Goal: Task Accomplishment & Management: Manage account settings

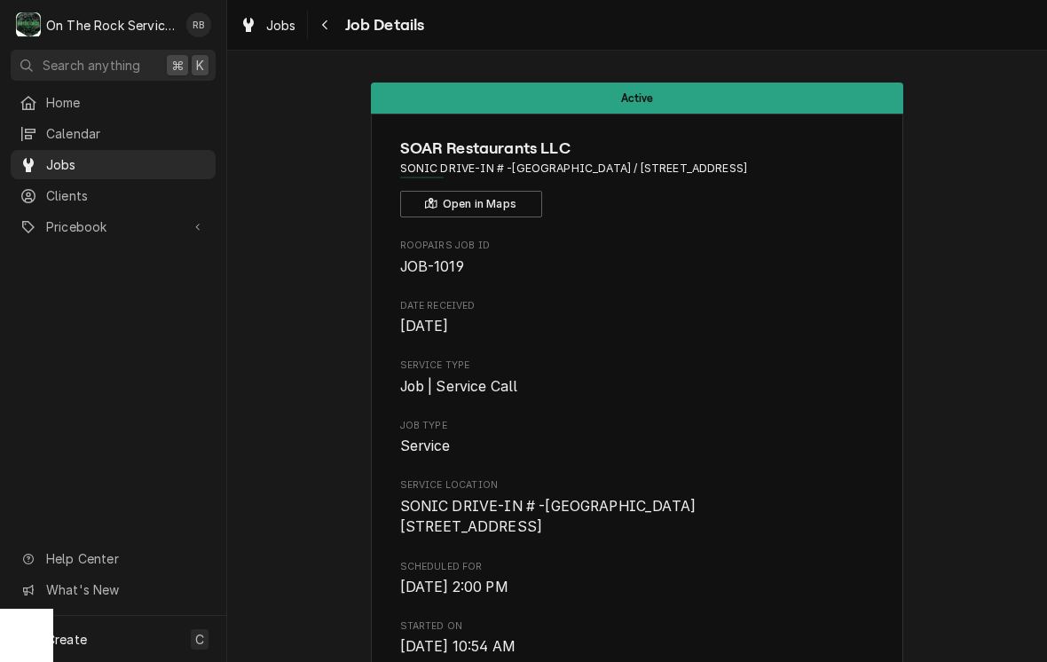
scroll to position [1814, 0]
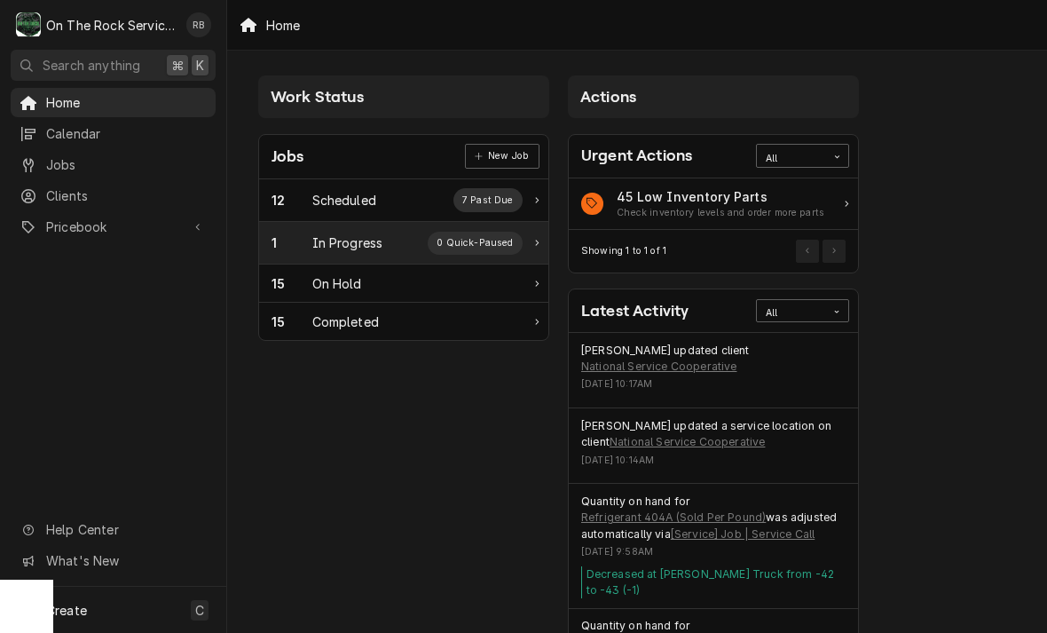
click at [323, 248] on div "In Progress" at bounding box center [347, 242] width 71 height 19
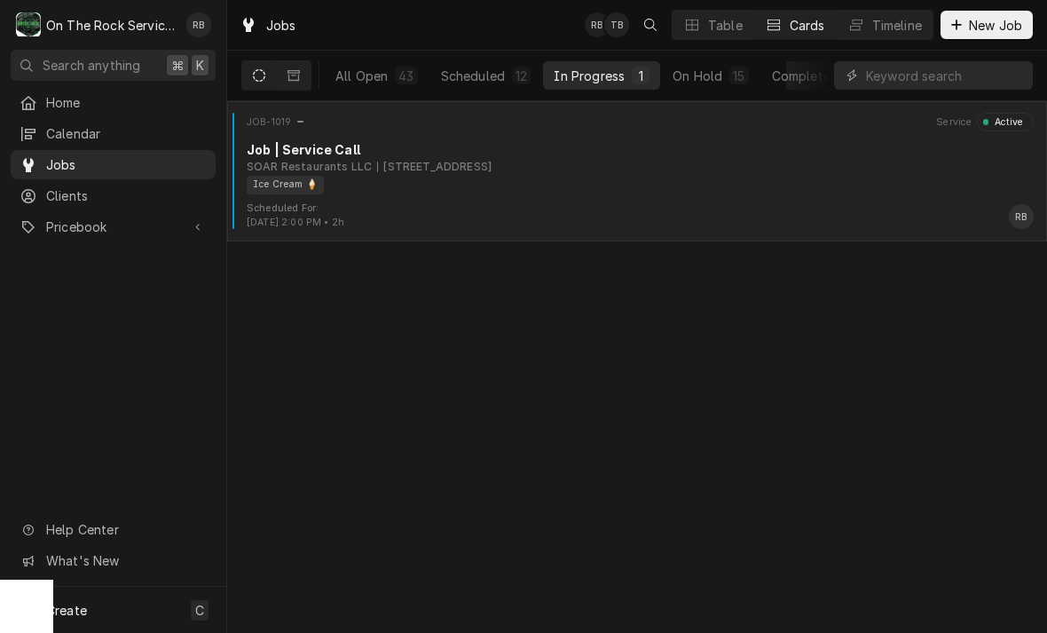
click at [492, 173] on div "1427 Bypass 25 NE, Greenwood, SC 29649" at bounding box center [434, 167] width 114 height 16
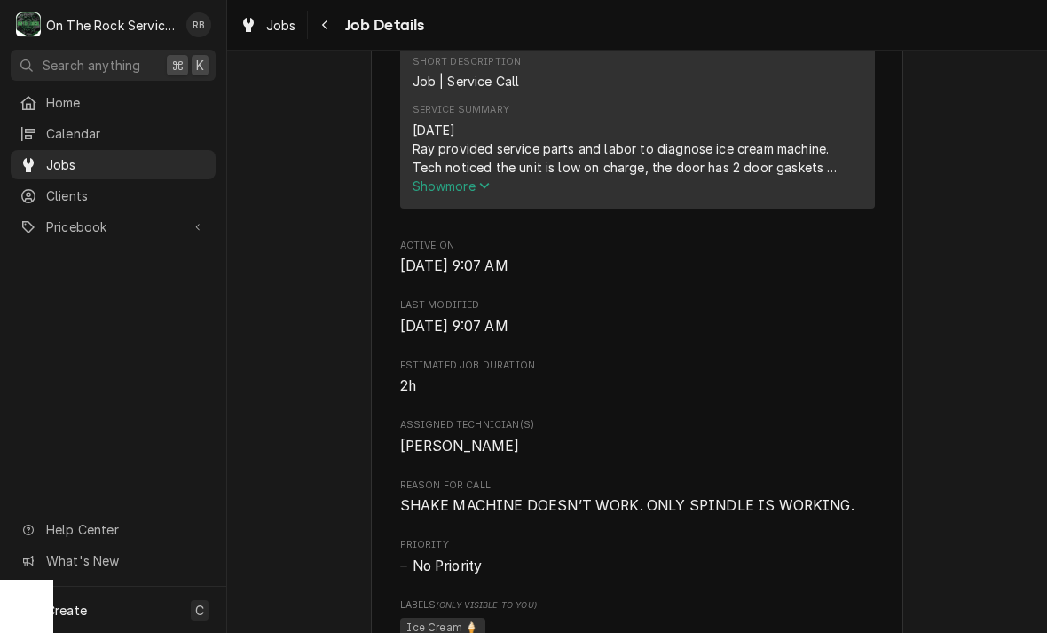
scroll to position [658, 0]
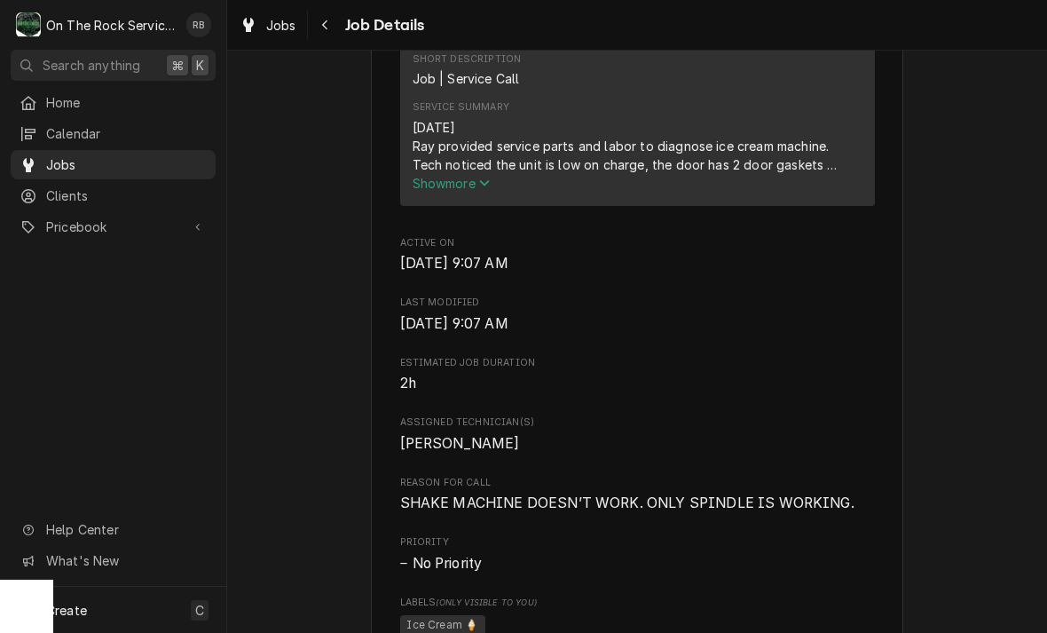
click at [510, 174] on div "8-26-2025 Ray provided service parts and labor to diagnose ice cream machine. T…" at bounding box center [638, 146] width 450 height 56
click at [469, 191] on span "Show more" at bounding box center [452, 183] width 78 height 15
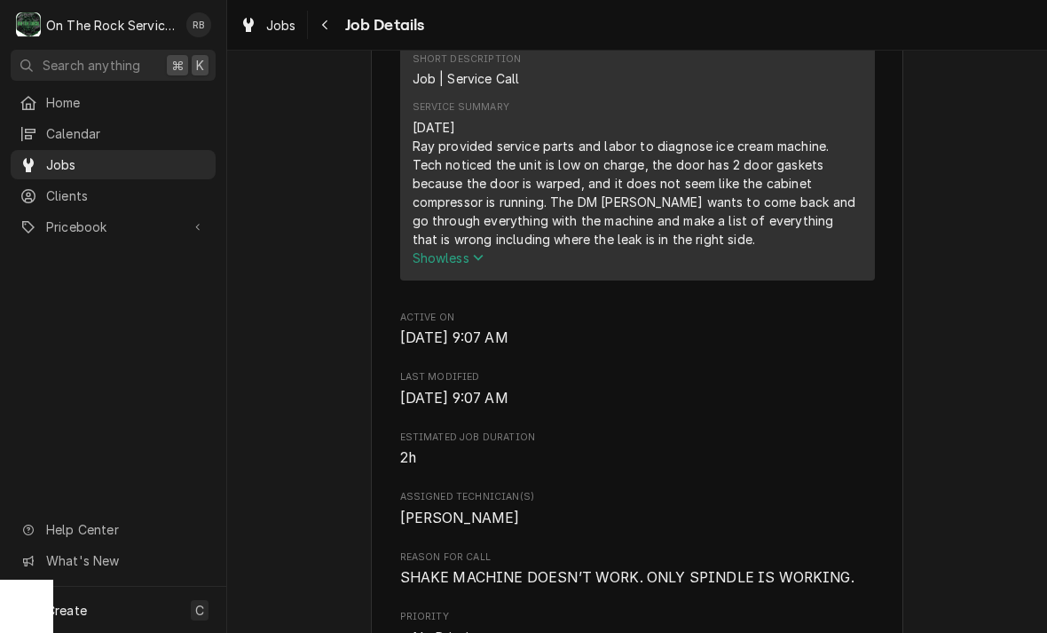
click at [464, 264] on span "Show less" at bounding box center [449, 257] width 72 height 15
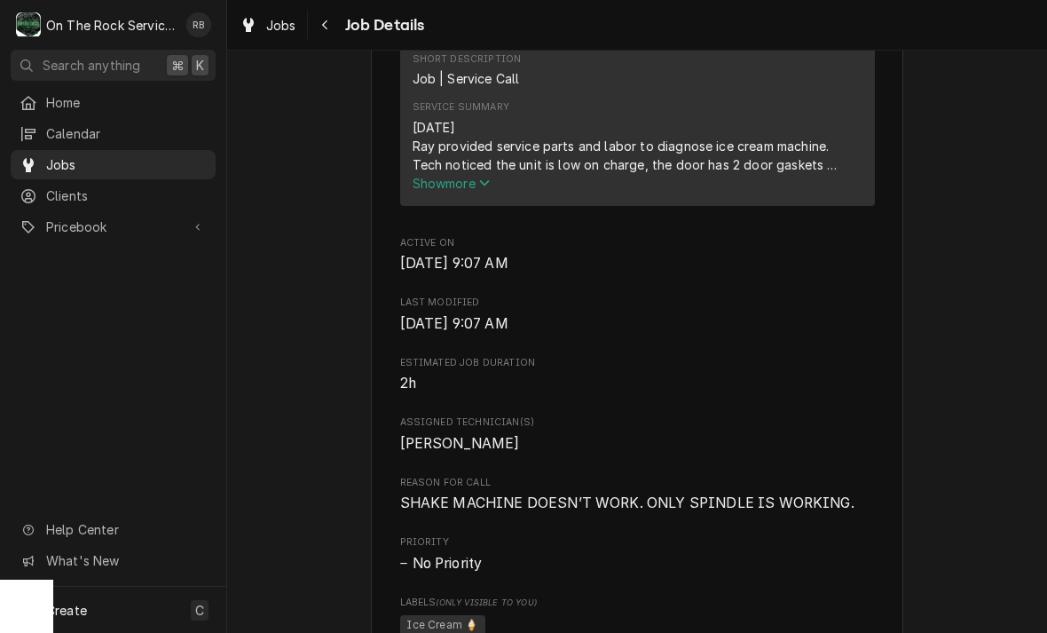
click at [476, 191] on span "Show more" at bounding box center [452, 183] width 78 height 15
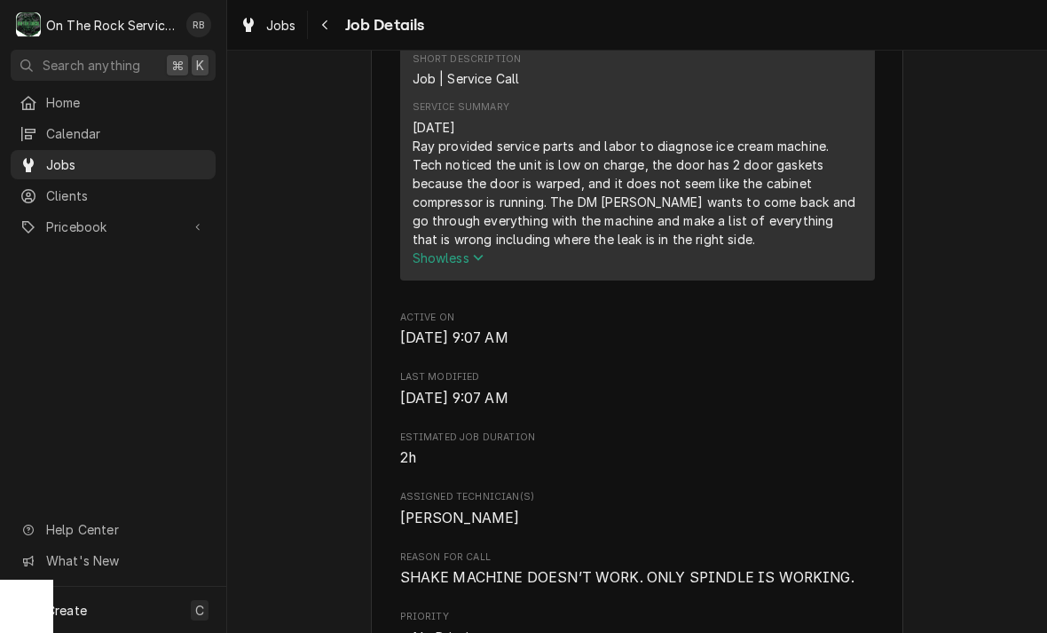
click at [727, 125] on div "Service Summary 8-26-2025 Ray provided service parts and labor to diagnose ice …" at bounding box center [638, 183] width 450 height 166
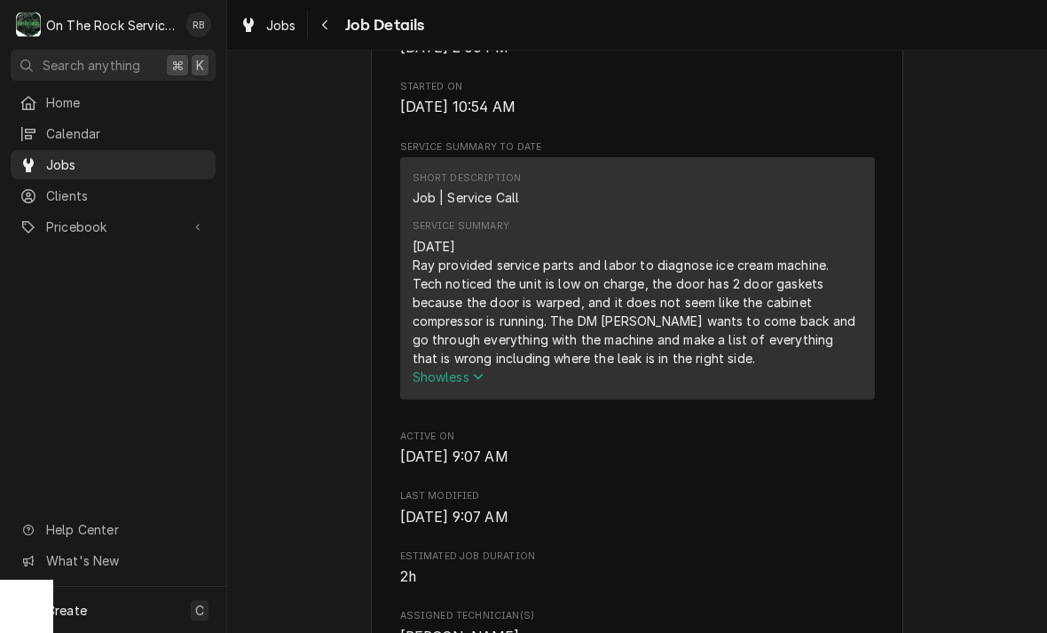
scroll to position [535, 0]
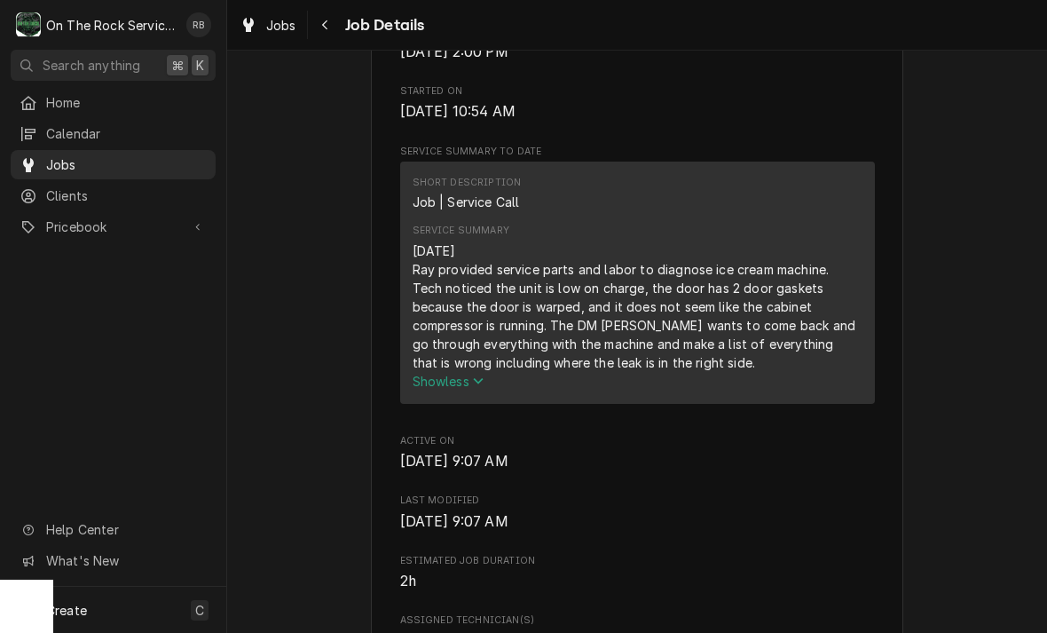
click at [744, 210] on div "Short Description Job | Service Call" at bounding box center [638, 193] width 450 height 48
click at [744, 209] on div "Short Description Job | Service Call" at bounding box center [638, 193] width 450 height 48
click at [766, 183] on div "Short Description Job | Service Call" at bounding box center [638, 193] width 450 height 48
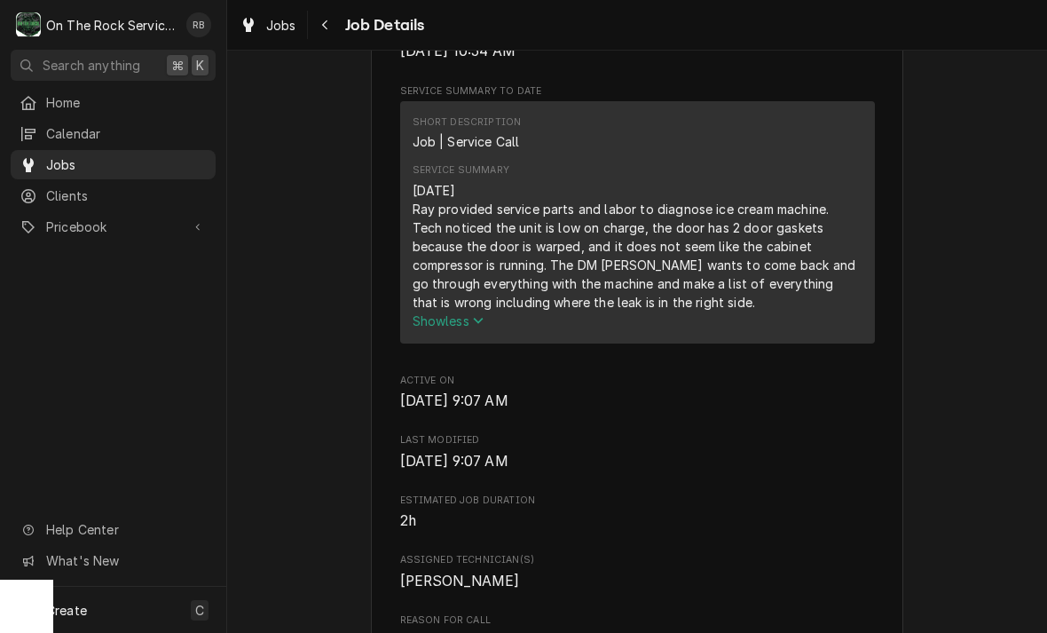
scroll to position [608, 0]
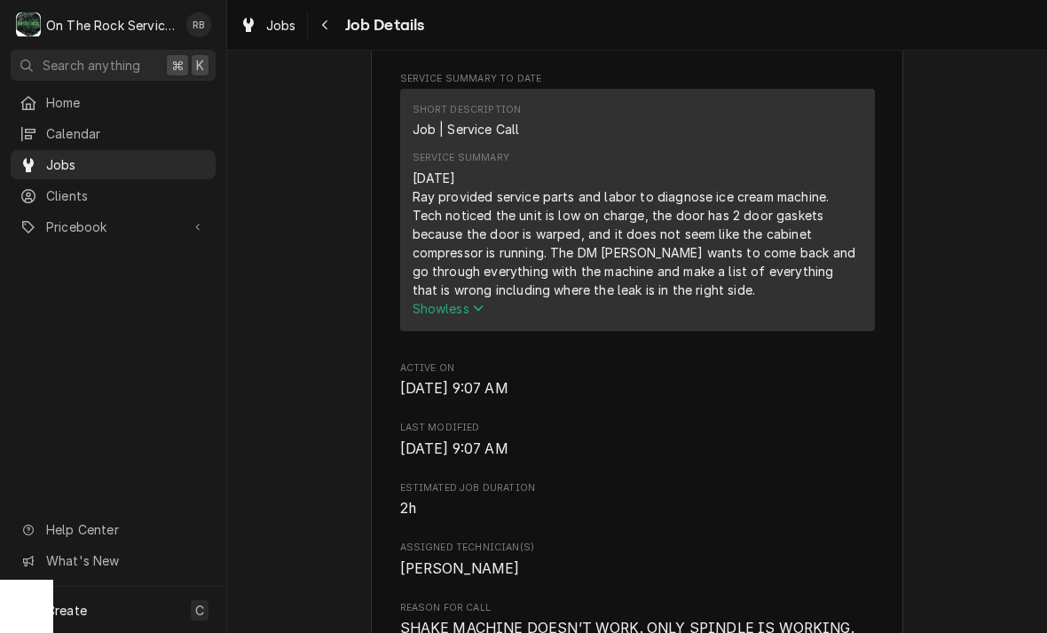
click at [724, 293] on div "8-26-2025 Ray provided service parts and labor to diagnose ice cream machine. T…" at bounding box center [638, 234] width 450 height 130
click at [762, 222] on div "8-26-2025 Ray provided service parts and labor to diagnose ice cream machine. T…" at bounding box center [638, 234] width 450 height 130
click at [682, 259] on div "8-26-2025 Ray provided service parts and labor to diagnose ice cream machine. T…" at bounding box center [638, 234] width 450 height 130
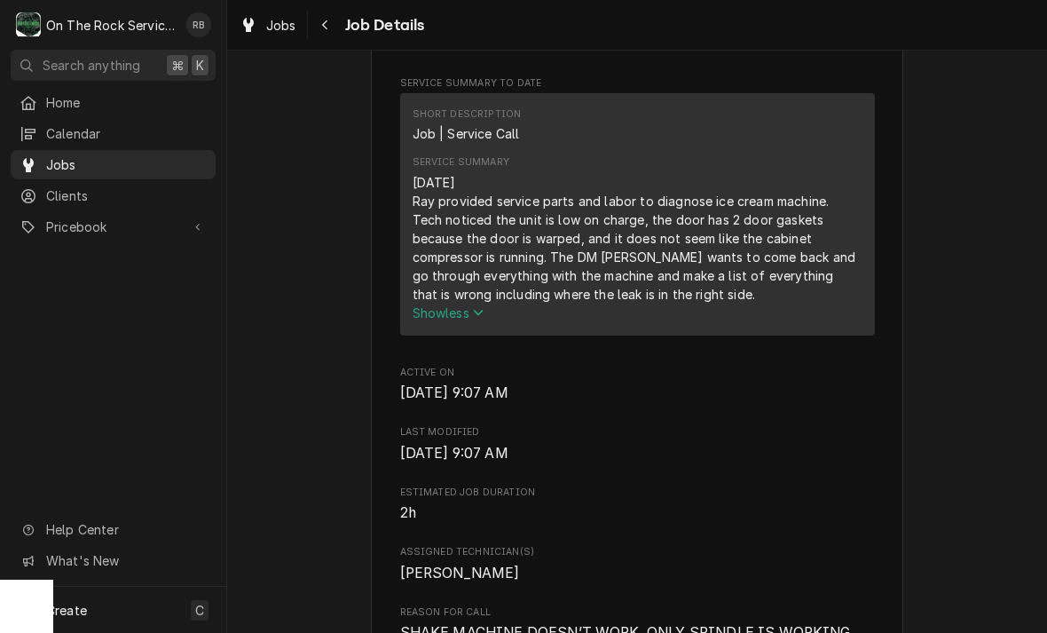
click at [740, 298] on div "8-26-2025 Ray provided service parts and labor to diagnose ice cream machine. T…" at bounding box center [638, 238] width 450 height 130
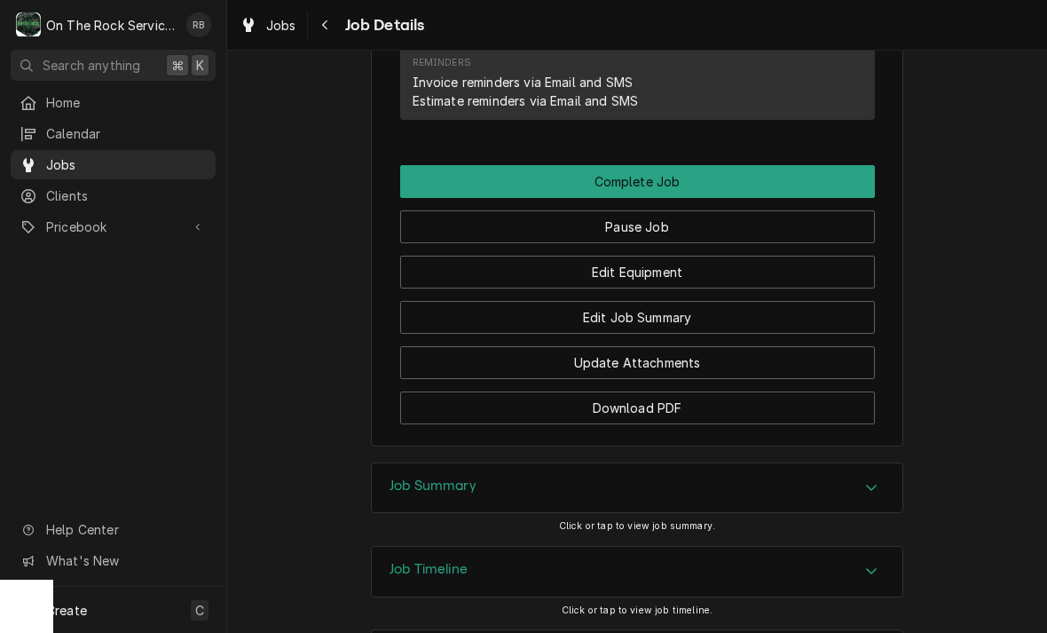
scroll to position [1840, 0]
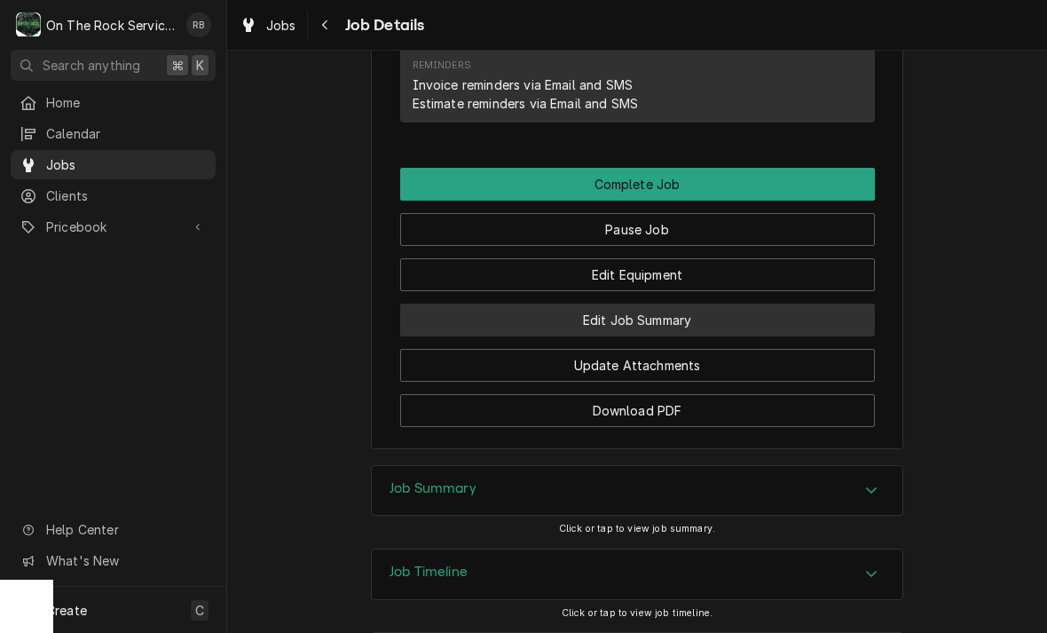
click at [691, 321] on button "Edit Job Summary" at bounding box center [637, 319] width 475 height 33
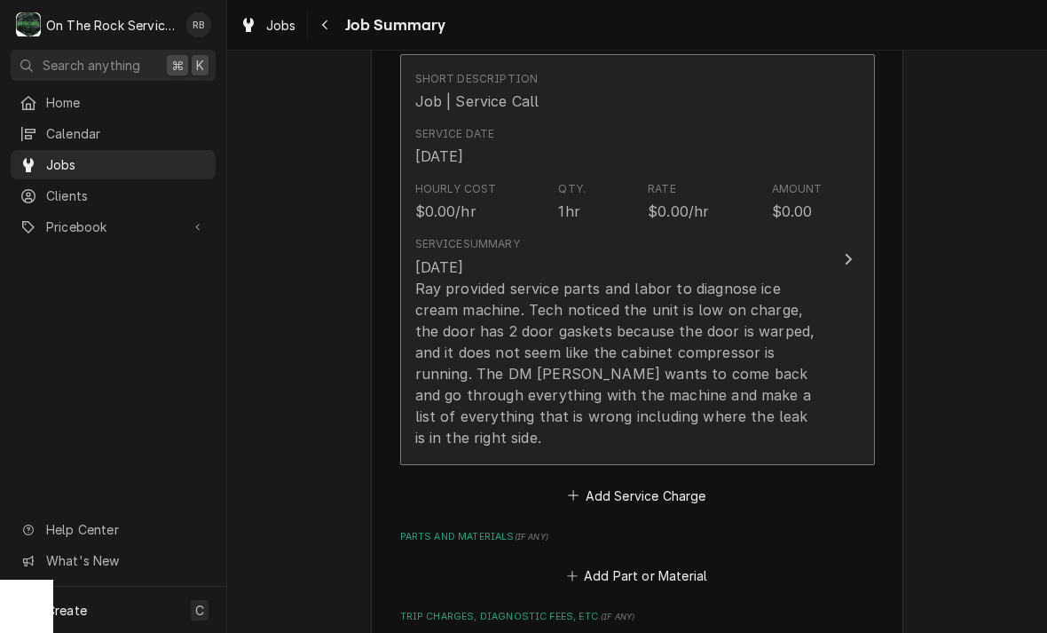
click at [791, 357] on div "8-26-2025 Ray provided service parts and labor to diagnose ice cream machine. T…" at bounding box center [618, 352] width 407 height 192
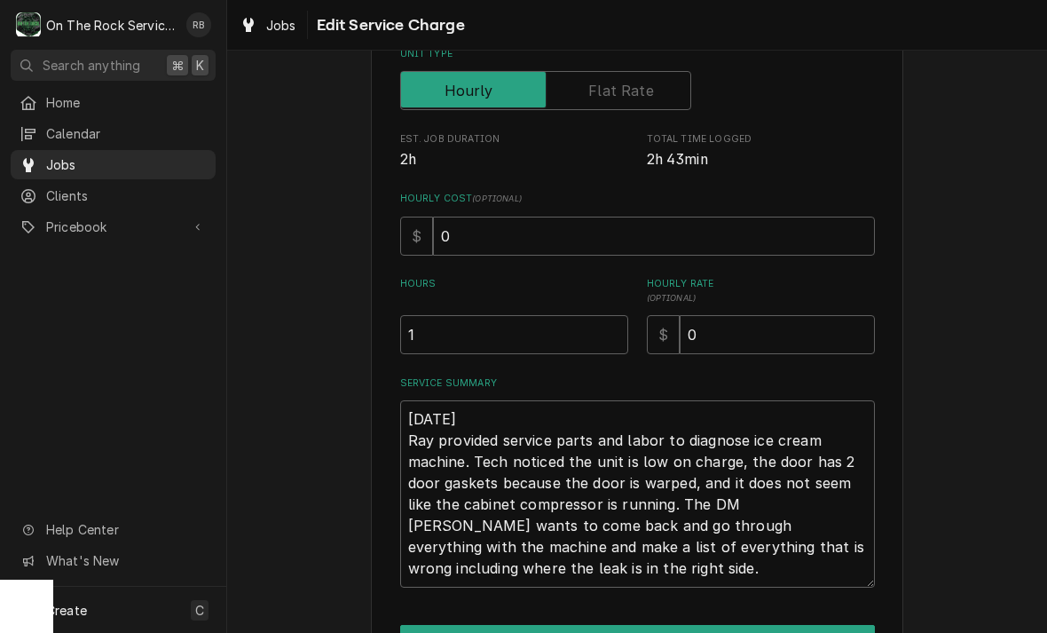
scroll to position [271, 0]
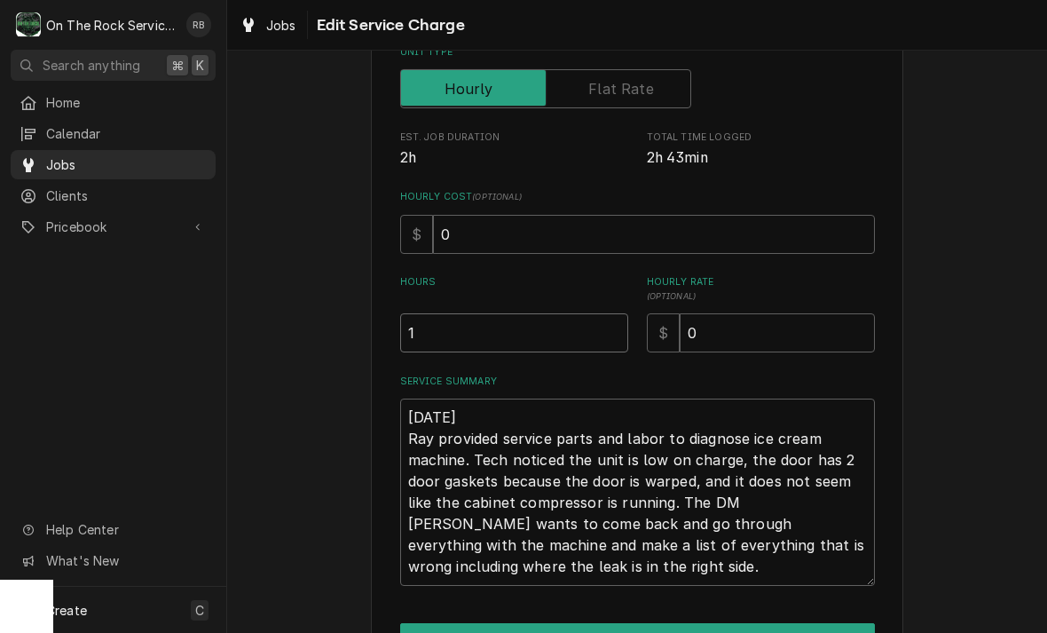
click at [570, 341] on input "1" at bounding box center [514, 332] width 228 height 39
type textarea "x"
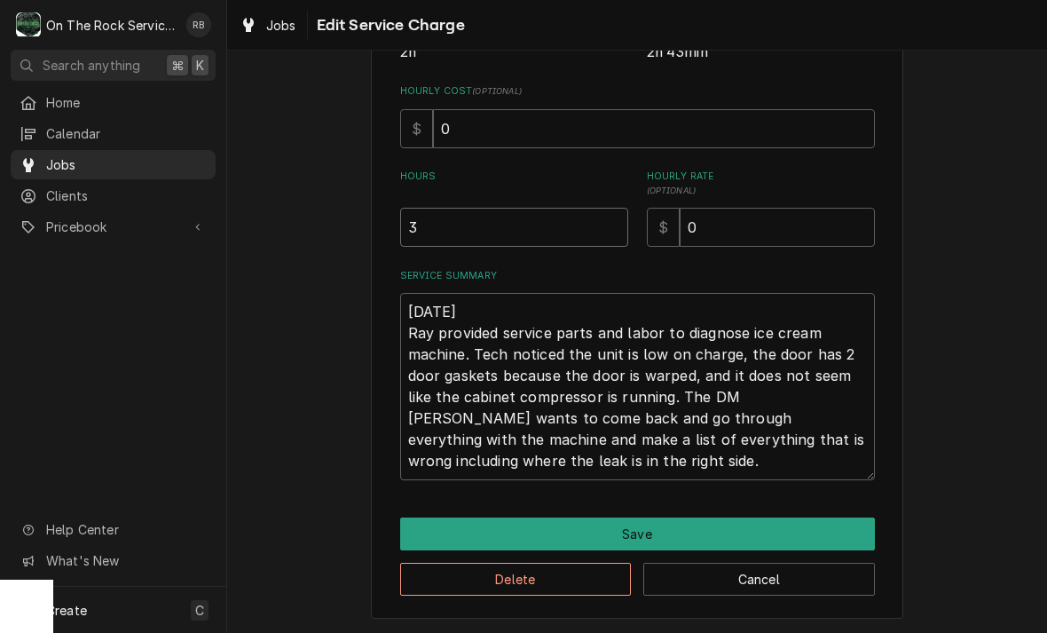
scroll to position [376, 0]
type input "3"
click at [610, 464] on textarea "8-26-2025 Ray provided service parts and labor to diagnose ice cream machine. T…" at bounding box center [637, 386] width 475 height 187
type textarea "x"
type textarea "8-26-2025 Ray provided service parts and labor to diagnose ice cream machine. T…"
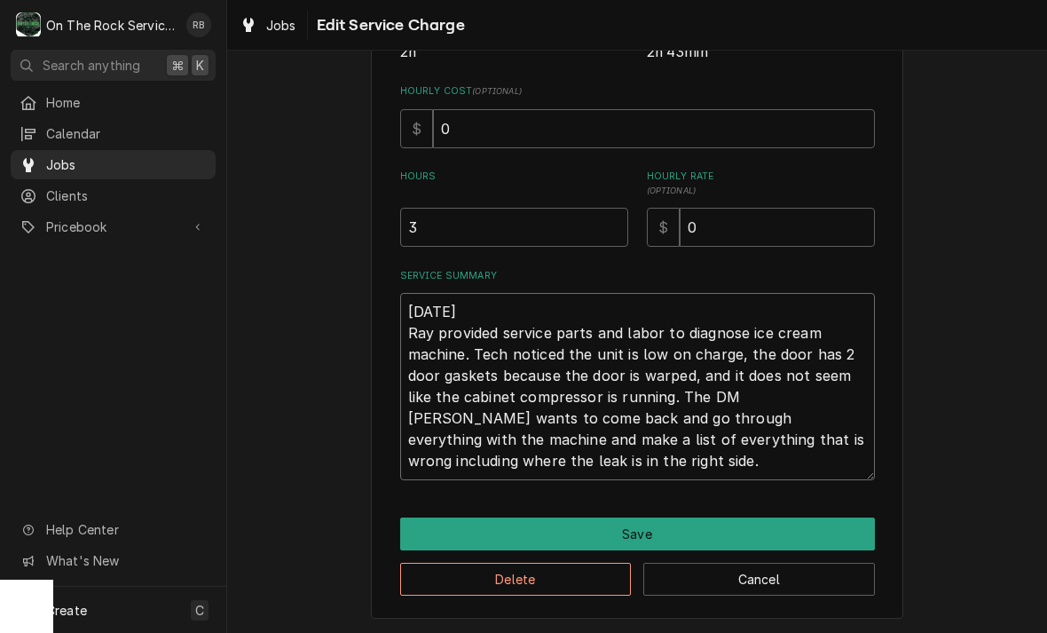
type textarea "x"
type textarea "8-26-2025 Ray provided service parts and labor to diagnose ice cream machine. T…"
type textarea "x"
type textarea "8-26-2025 Ray provided service parts and labor to diagnose ice cream machine. T…"
type textarea "x"
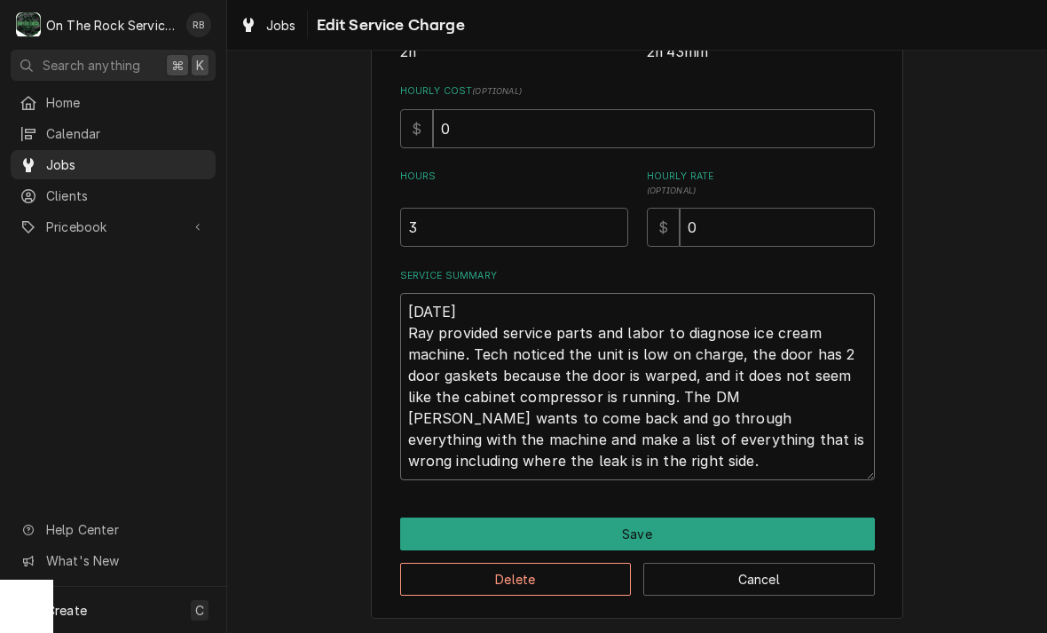
type textarea "8-26-2025 Ray provided service parts and labor to diagnose ice cream machine. T…"
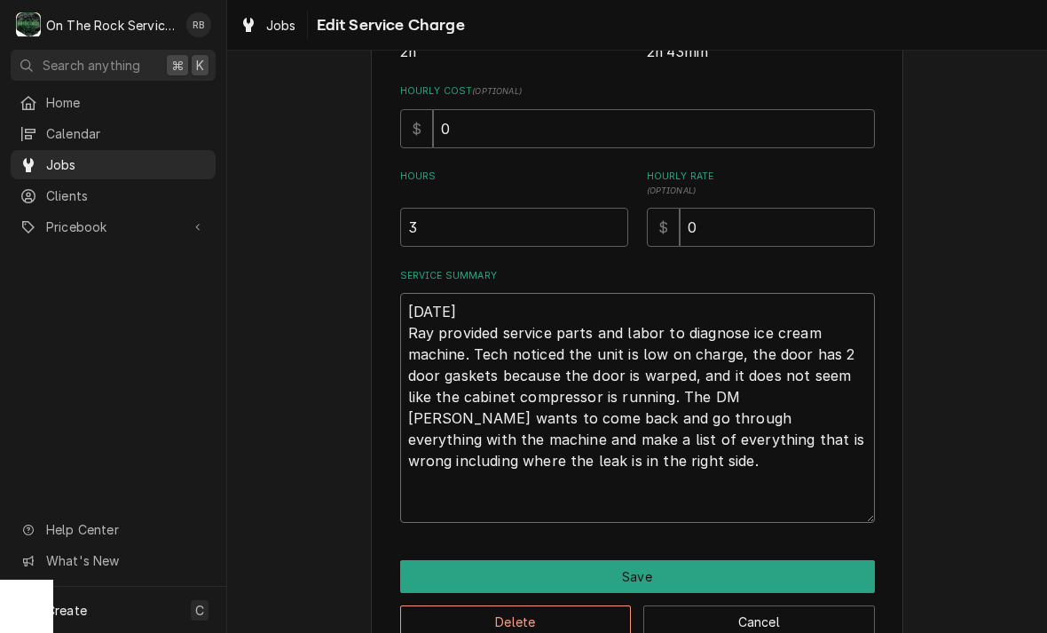
type textarea "x"
type textarea "8-26-2025 Ray provided service parts and labor to diagnose ice cream machine. T…"
type textarea "x"
type textarea "8-26-2025 Ray provided service parts and labor to diagnose ice cream machine. T…"
type textarea "x"
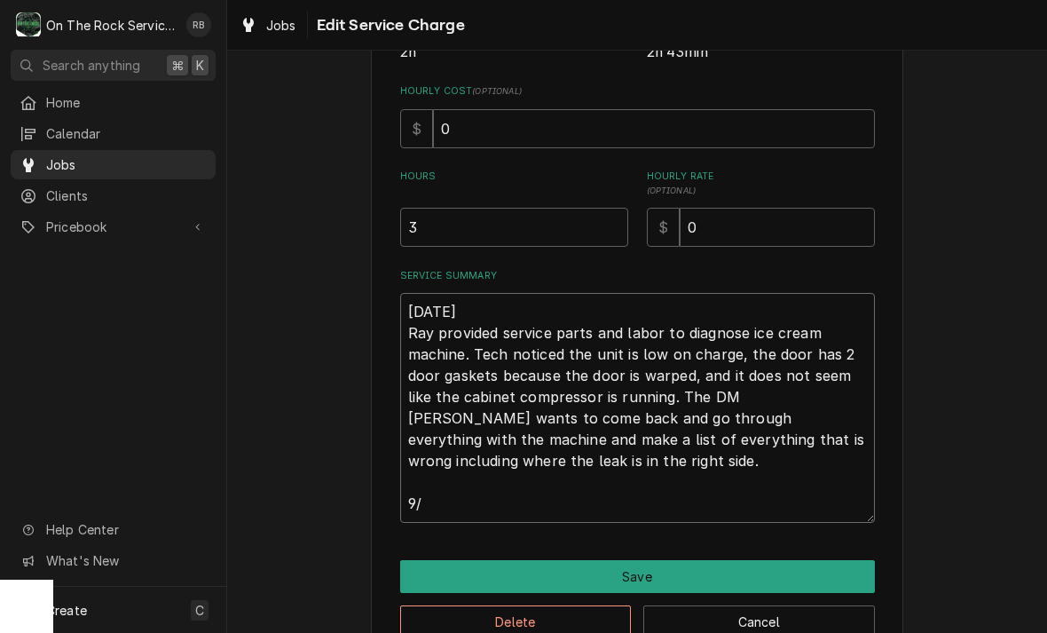
type textarea "8-26-2025 Ray provided service parts and labor to diagnose ice cream machine. T…"
type textarea "x"
type textarea "8-26-2025 Ray provided service parts and labor to diagnose ice cream machine. T…"
type textarea "x"
type textarea "8-26-2025 Ray provided service parts and labor to diagnose ice cream machine. T…"
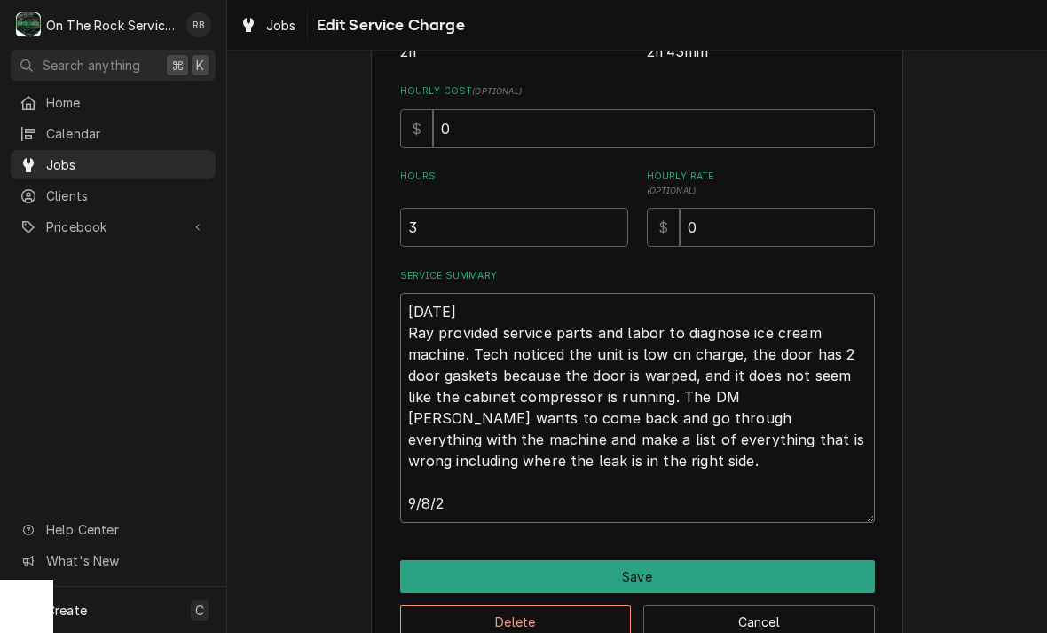
type textarea "x"
type textarea "8-26-2025 Ray provided service parts and labor to diagnose ice cream machine. T…"
type textarea "x"
type textarea "8-26-2025 Ray provided service parts and labor to diagnose ice cream machine. T…"
type textarea "x"
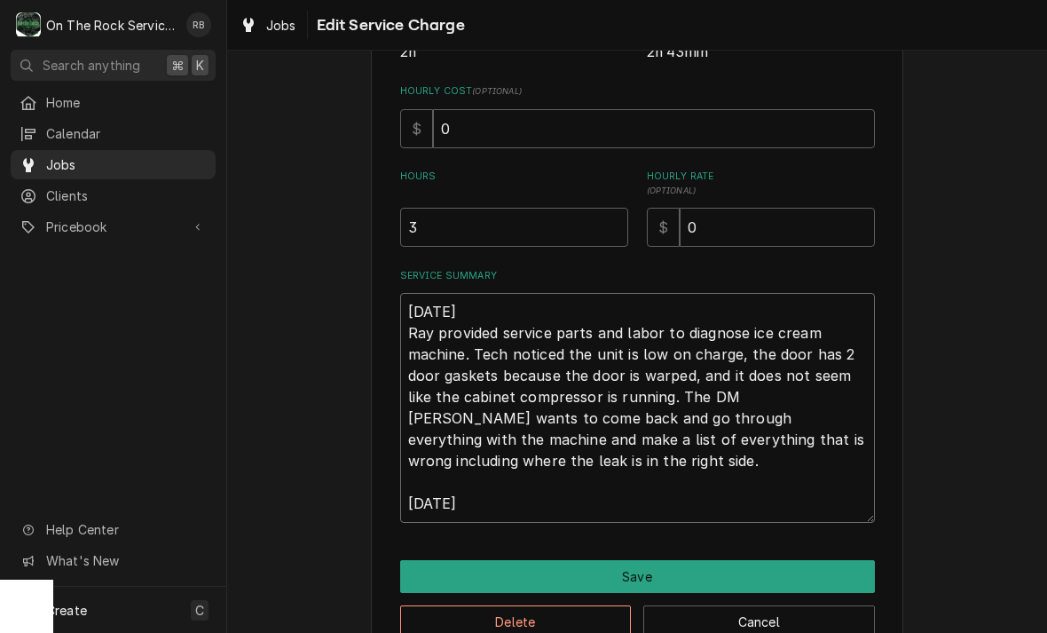
type textarea "8-26-2025 Ray provided service parts and labor to diagnose ice cream machine. T…"
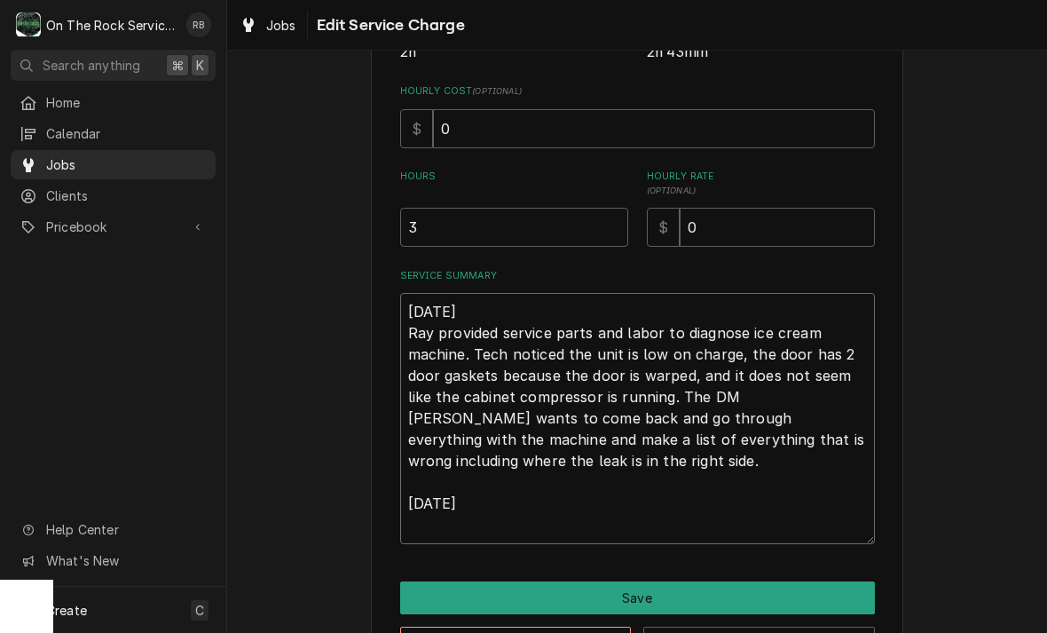
type textarea "x"
type textarea "8-26-2025 Ray provided service parts and labor to diagnose ice cream machine. T…"
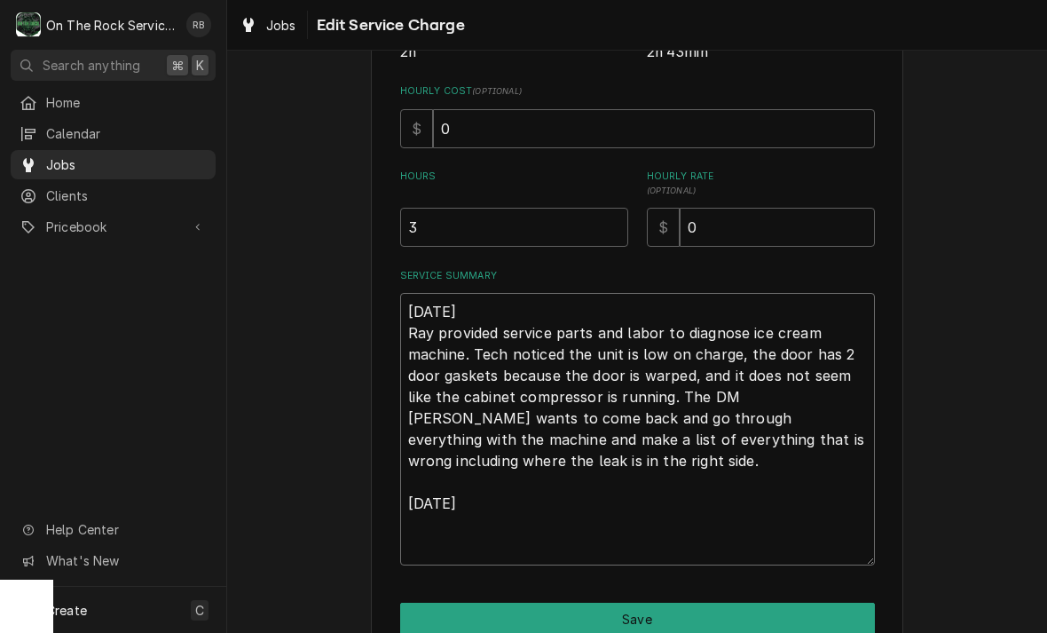
type textarea "x"
type textarea "8-26-2025 Ray provided service parts and labor to diagnose ice cream machine. T…"
type textarea "x"
type textarea "8-26-2025 Ray provided service parts and labor to diagnose ice cream machine. T…"
type textarea "x"
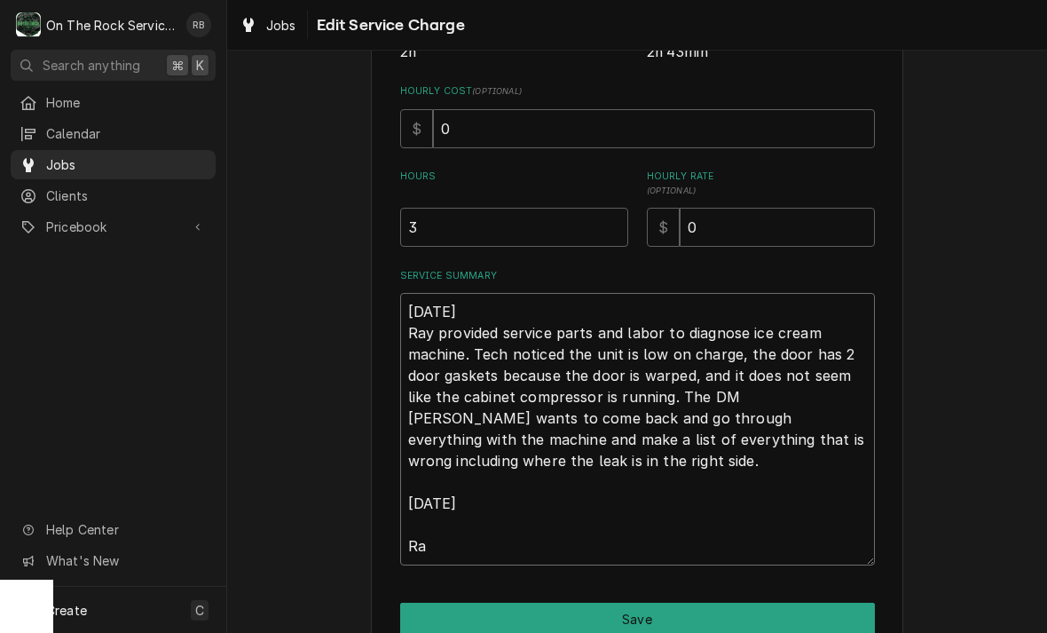
type textarea "8-26-2025 Ray provided service parts and labor to diagnose ice cream machine. T…"
type textarea "x"
type textarea "8-26-2025 Ray provided service parts and labor to diagnose ice cream machine. T…"
type textarea "x"
type textarea "8-26-2025 Ray provided service parts and labor to diagnose ice cream machine. T…"
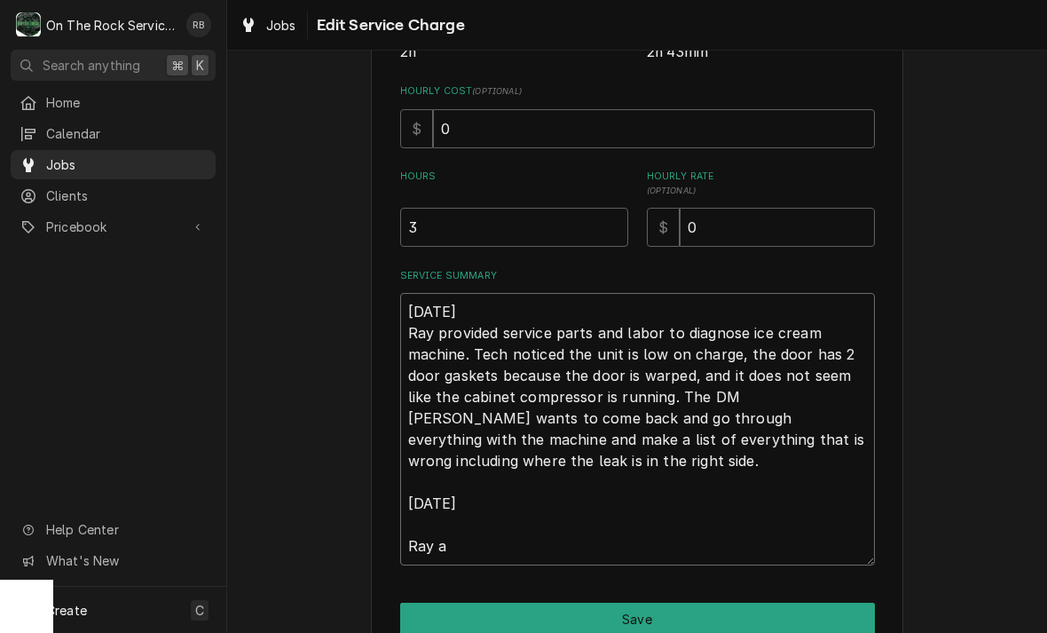
type textarea "x"
type textarea "8-26-2025 Ray provided service parts and labor to diagnose ice cream machine. T…"
type textarea "x"
type textarea "8-26-2025 Ray provided service parts and labor to diagnose ice cream machine. T…"
type textarea "x"
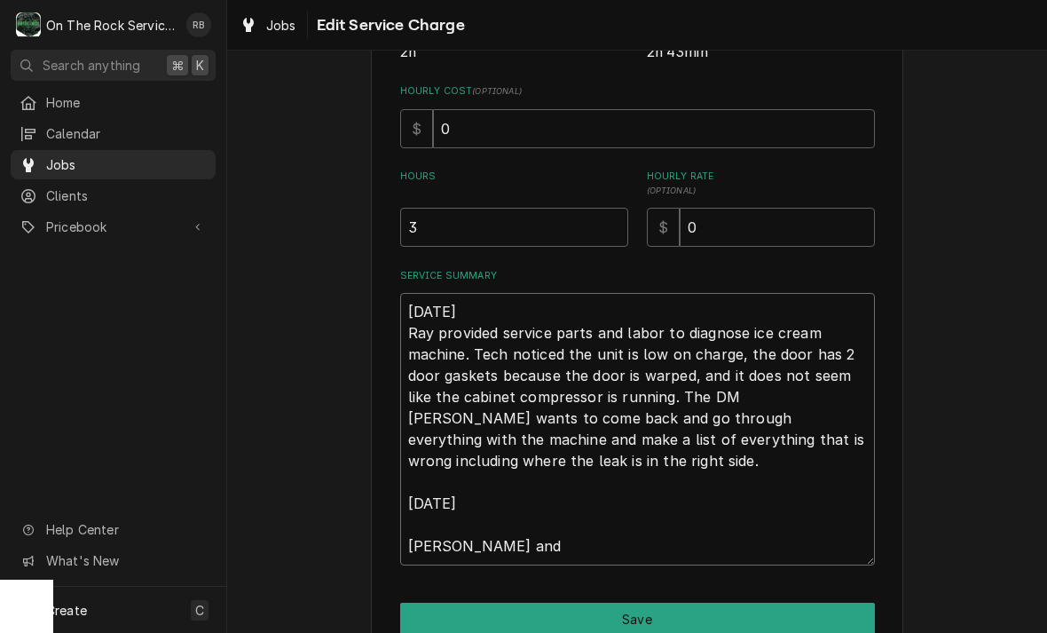
type textarea "8-26-2025 Ray provided service parts and labor to diagnose ice cream machine. T…"
type textarea "x"
type textarea "8-26-2025 Ray provided service parts and labor to diagnose ice cream machine. T…"
type textarea "x"
type textarea "8-26-2025 Ray provided service parts and labor to diagnose ice cream machine. T…"
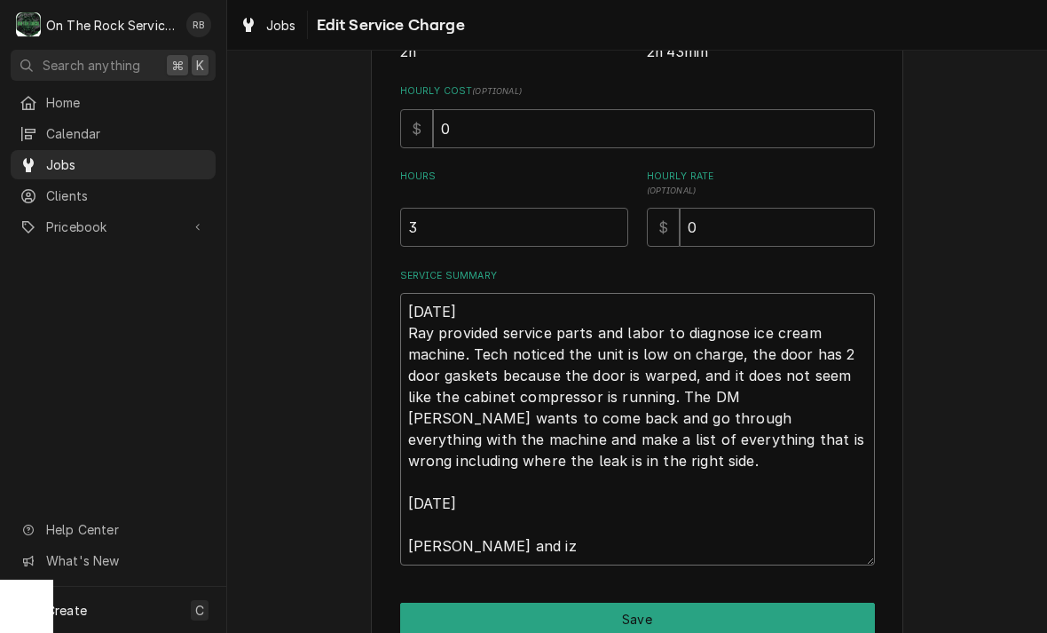
type textarea "x"
type textarea "8-26-2025 Ray provided service parts and labor to diagnose ice cream machine. T…"
type textarea "x"
type textarea "8-26-2025 Ray provided service parts and labor to diagnose ice cream machine. T…"
type textarea "x"
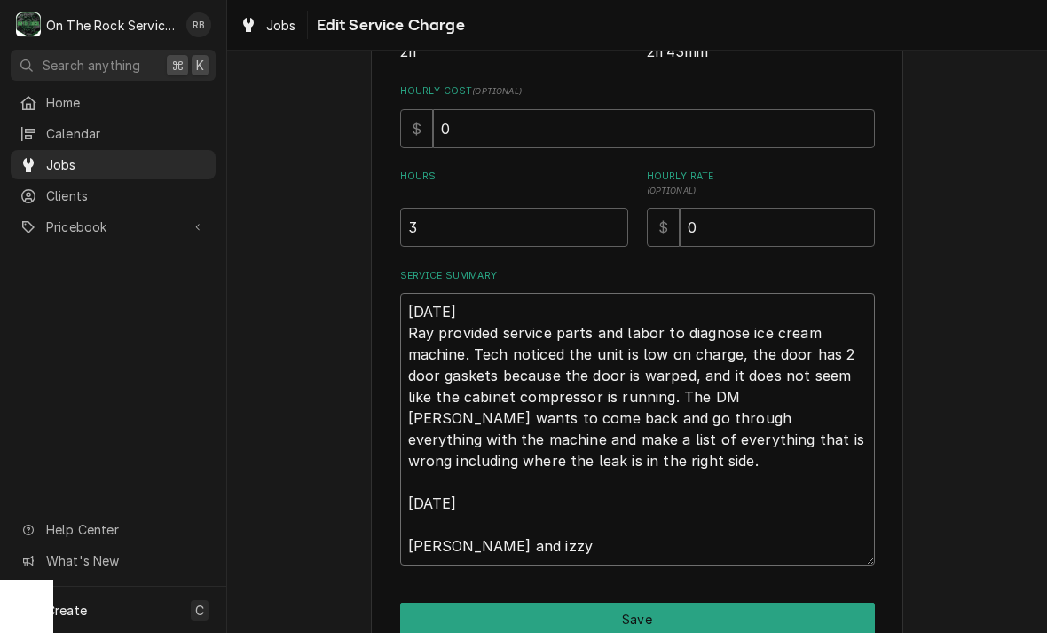
type textarea "8-26-2025 Ray provided service parts and labor to diagnose ice cream machine. T…"
type textarea "x"
type textarea "8-26-2025 Ray provided service parts and labor to diagnose ice cream machine. T…"
type textarea "x"
type textarea "8-26-2025 Ray provided service parts and labor to diagnose ice cream machine. T…"
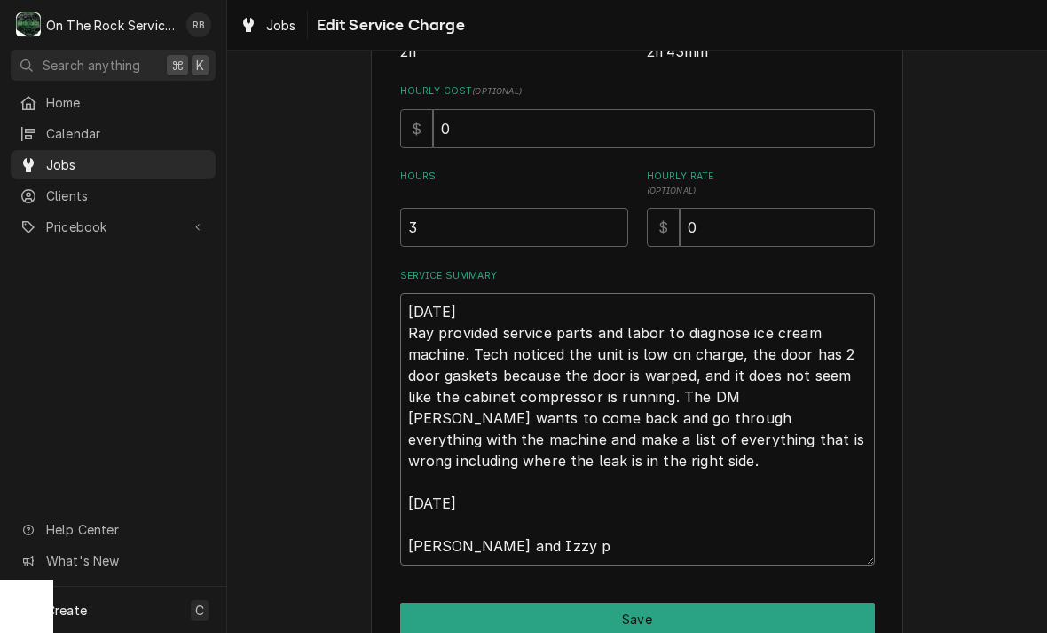
type textarea "x"
type textarea "8-26-2025 Ray provided service parts and labor to diagnose ice cream machine. T…"
type textarea "x"
type textarea "8-26-2025 Ray provided service parts and labor to diagnose ice cream machine. T…"
type textarea "x"
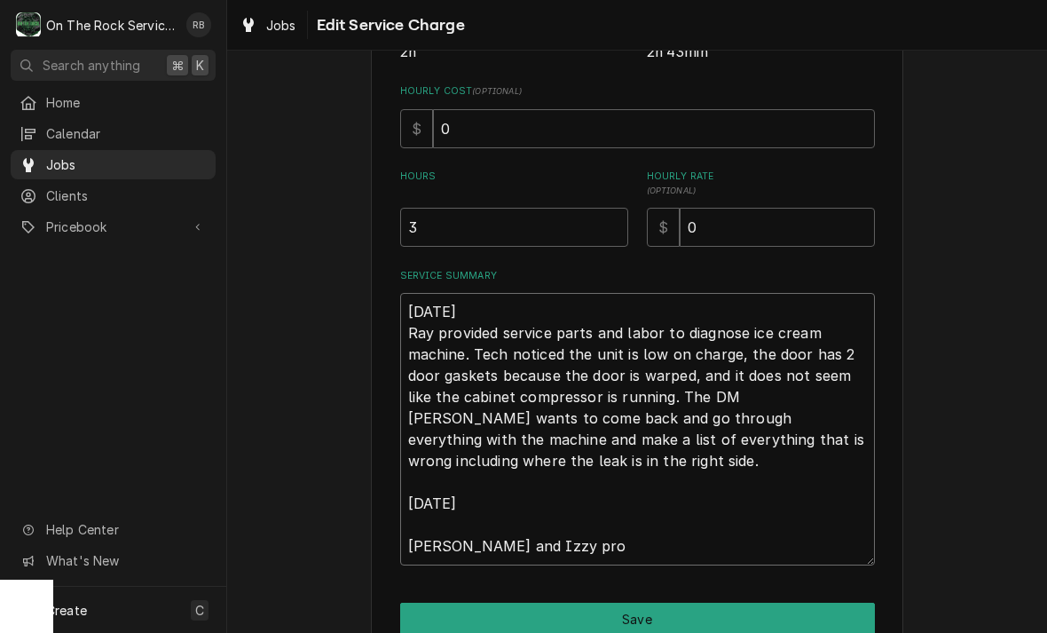
type textarea "8-26-2025 Ray provided service parts and labor to diagnose ice cream machine. T…"
type textarea "x"
type textarea "8-26-2025 Ray provided service parts and labor to diagnose ice cream machine. T…"
type textarea "x"
type textarea "8-26-2025 Ray provided service parts and labor to diagnose ice cream machine. T…"
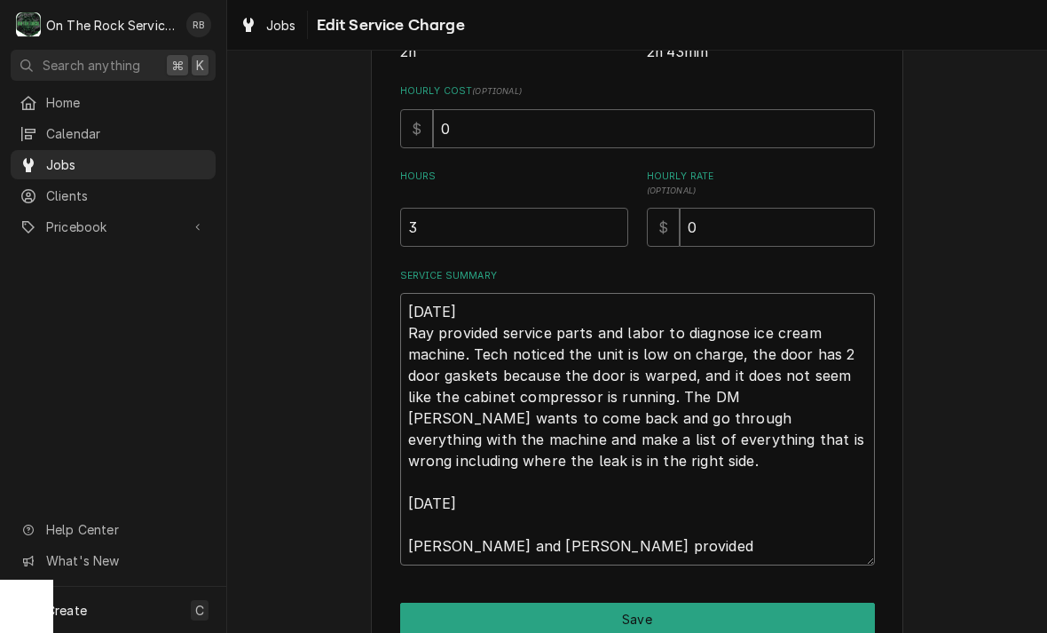
type textarea "x"
type textarea "8-26-2025 Ray provided service parts and labor to diagnose ice cream machine. T…"
type textarea "x"
type textarea "8-26-2025 Ray provided service parts and labor to diagnose ice cream machine. T…"
type textarea "x"
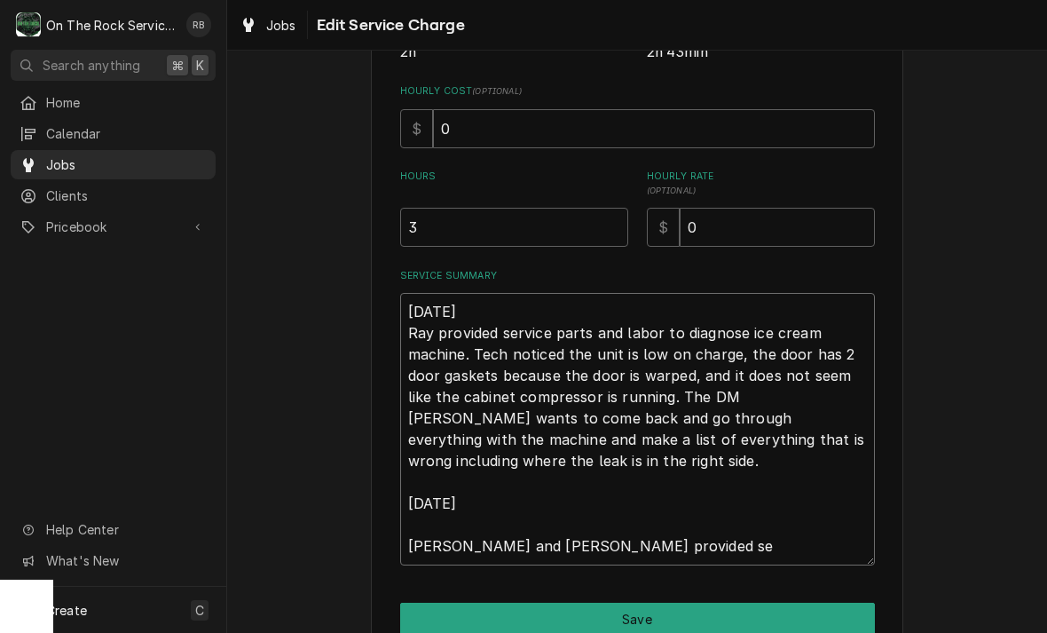
type textarea "8-26-2025 Ray provided service parts and labor to diagnose ice cream machine. T…"
type textarea "x"
type textarea "8-26-2025 Ray provided service parts and labor to diagnose ice cream machine. T…"
type textarea "x"
type textarea "8-26-2025 Ray provided service parts and labor to diagnose ice cream machine. T…"
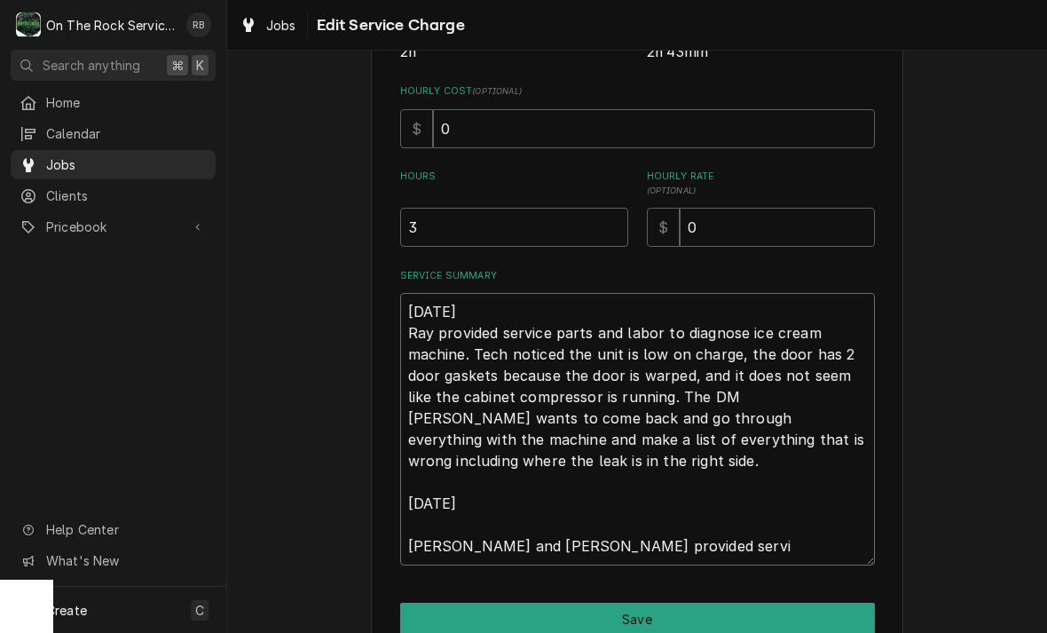
type textarea "x"
type textarea "8-26-2025 Ray provided service parts and labor to diagnose ice cream machine. T…"
type textarea "x"
type textarea "8-26-2025 Ray provided service parts and labor to diagnose ice cream machine. T…"
type textarea "x"
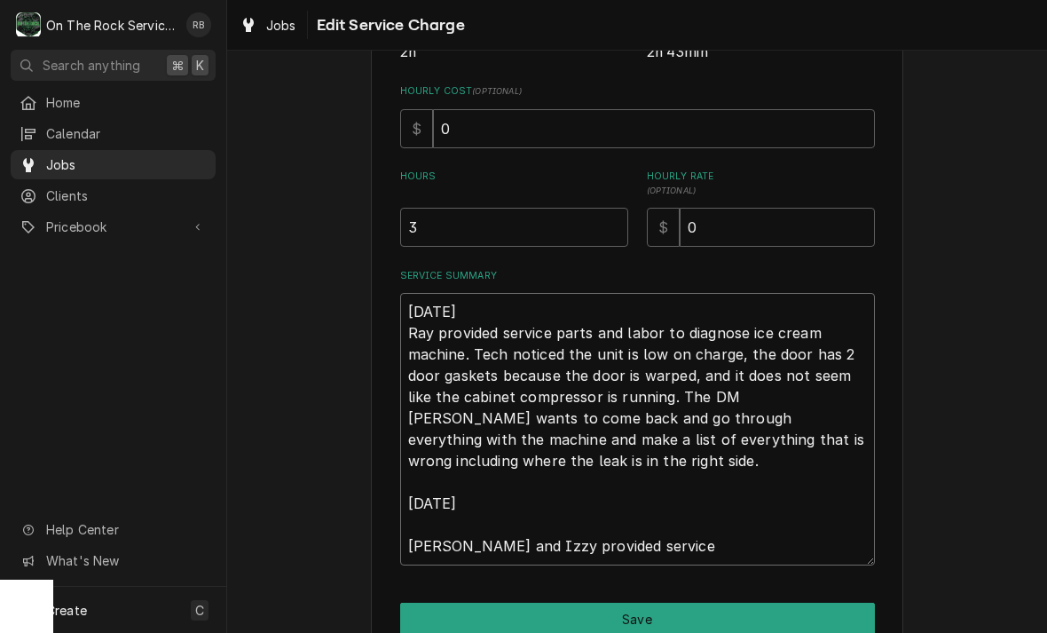
type textarea "8-26-2025 Ray provided service parts and labor to diagnose ice cream machine. T…"
type textarea "x"
type textarea "8-26-2025 Ray provided service parts and labor to diagnose ice cream machine. T…"
type textarea "x"
type textarea "8-26-2025 Ray provided service parts and labor to diagnose ice cream machine. T…"
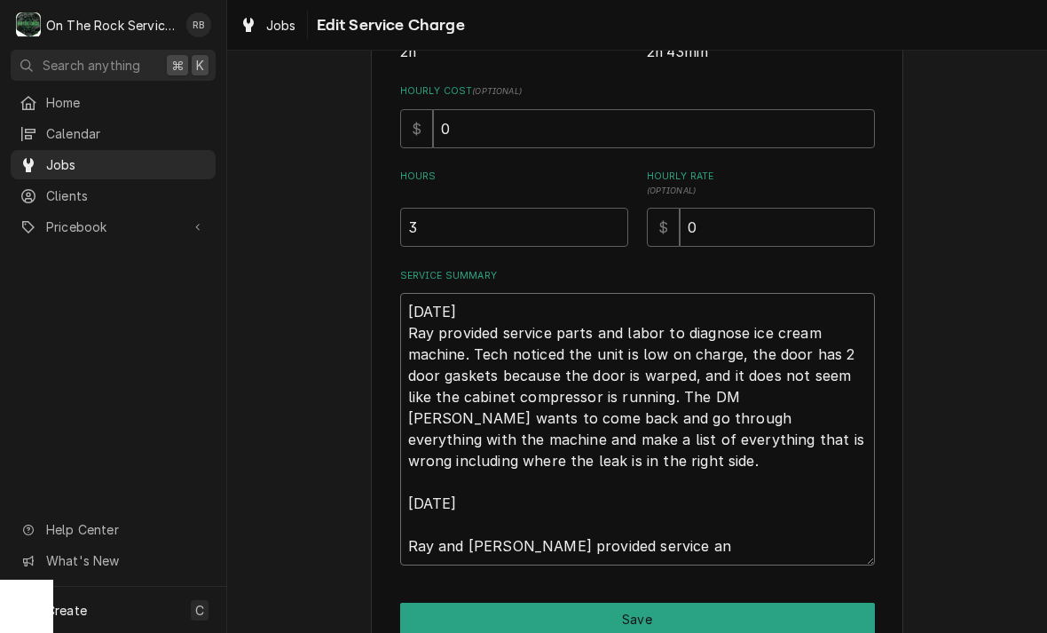
type textarea "x"
type textarea "8-26-2025 Ray provided service parts and labor to diagnose ice cream machine. T…"
type textarea "x"
type textarea "8-26-2025 Ray provided service parts and labor to diagnose ice cream machine. T…"
type textarea "x"
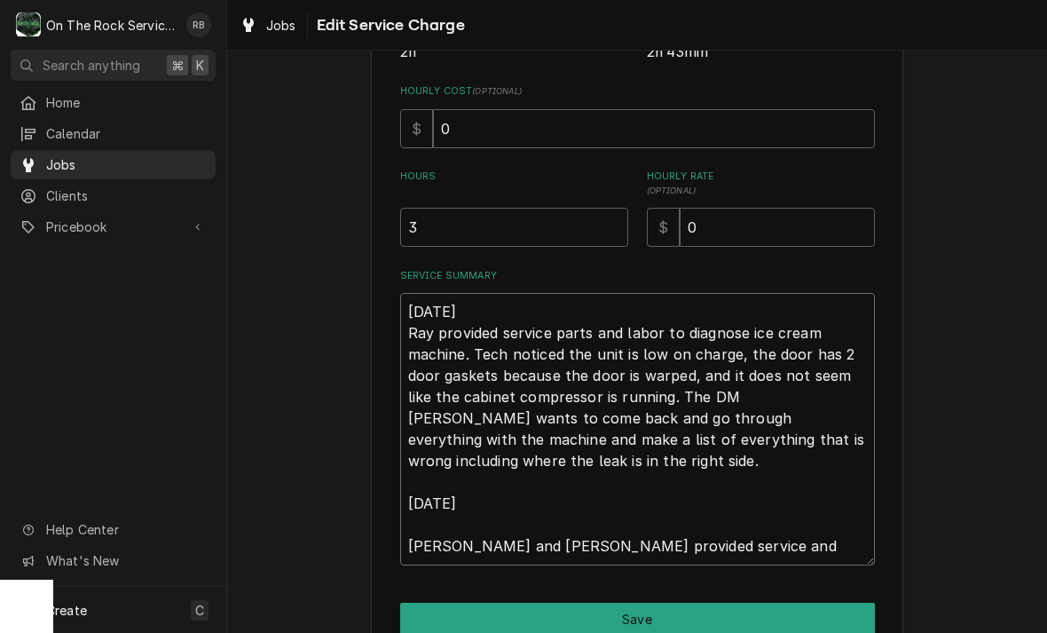
type textarea "8-26-2025 Ray provided service parts and labor to diagnose ice cream machine. T…"
type textarea "x"
type textarea "8-26-2025 Ray provided service parts and labor to diagnose ice cream machine. T…"
type textarea "x"
type textarea "8-26-2025 Ray provided service parts and labor to diagnose ice cream machine. T…"
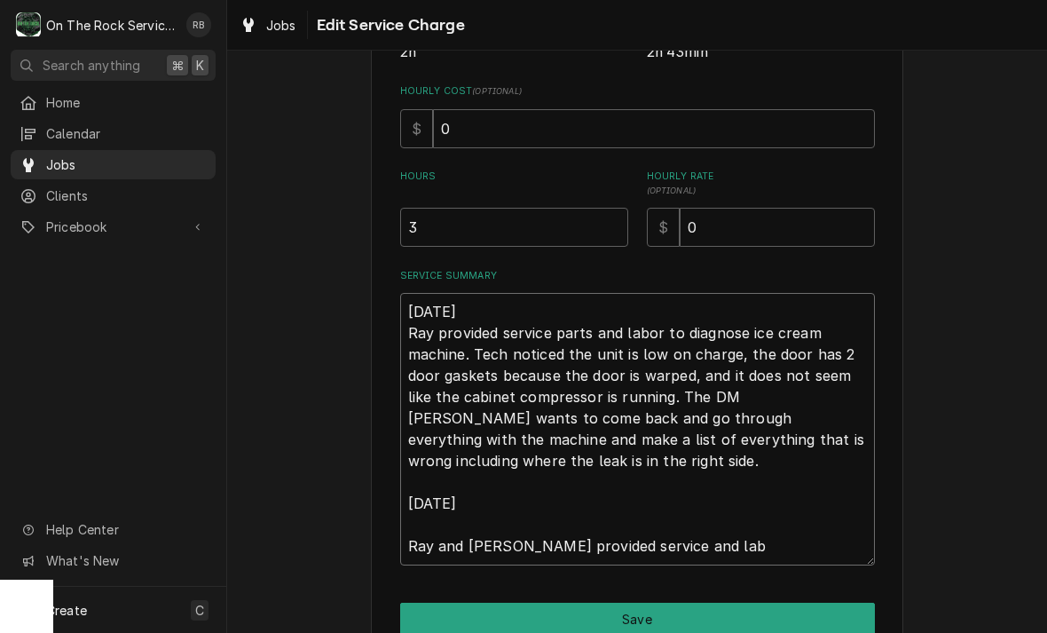
type textarea "x"
type textarea "8-26-2025 Ray provided service parts and labor to diagnose ice cream machine. T…"
type textarea "x"
type textarea "8-26-2025 Ray provided service parts and labor to diagnose ice cream machine. T…"
type textarea "x"
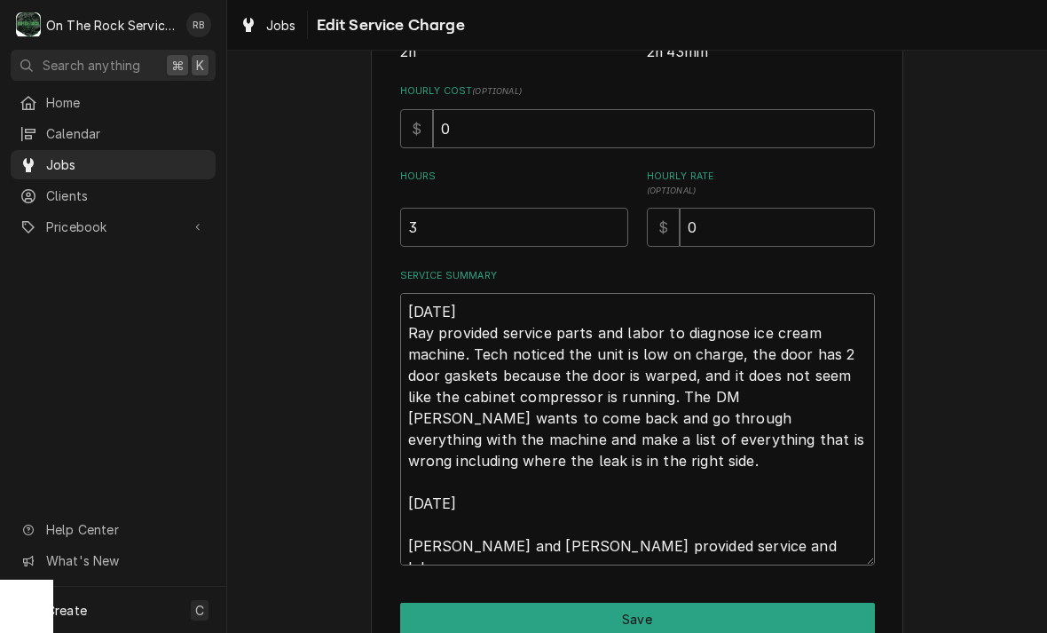
type textarea "8-26-2025 Ray provided service parts and labor to diagnose ice cream machine. T…"
type textarea "x"
type textarea "8-26-2025 Ray provided service parts and labor to diagnose ice cream machine. T…"
type textarea "x"
type textarea "8-26-2025 Ray provided service parts and labor to diagnose ice cream machine. T…"
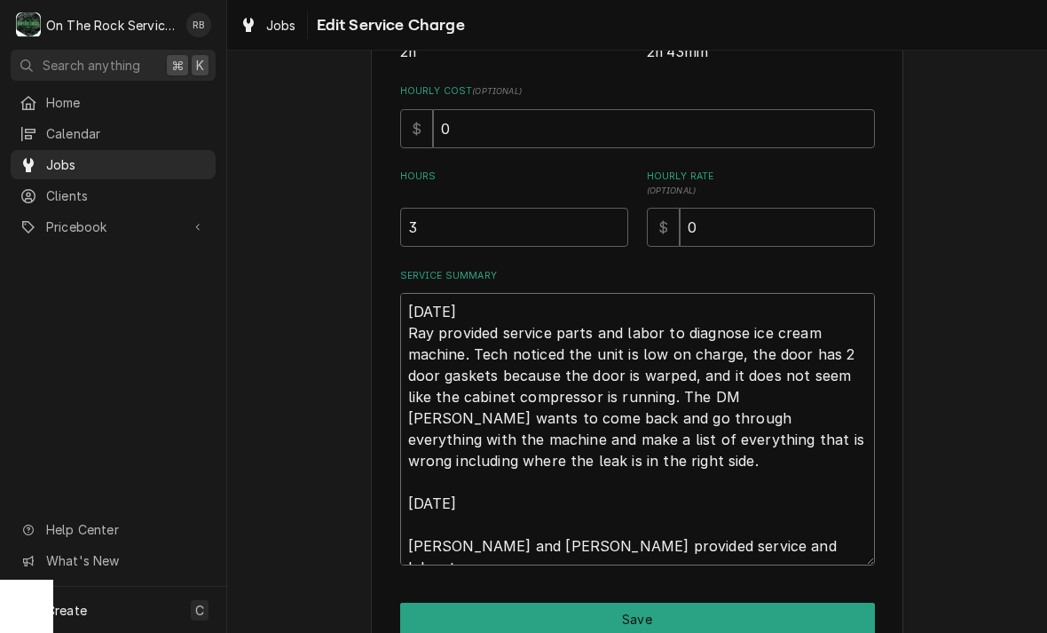
type textarea "x"
type textarea "8-26-2025 Ray provided service parts and labor to diagnose ice cream machine. T…"
type textarea "x"
type textarea "8-26-2025 Ray provided service parts and labor to diagnose ice cream machine. T…"
type textarea "x"
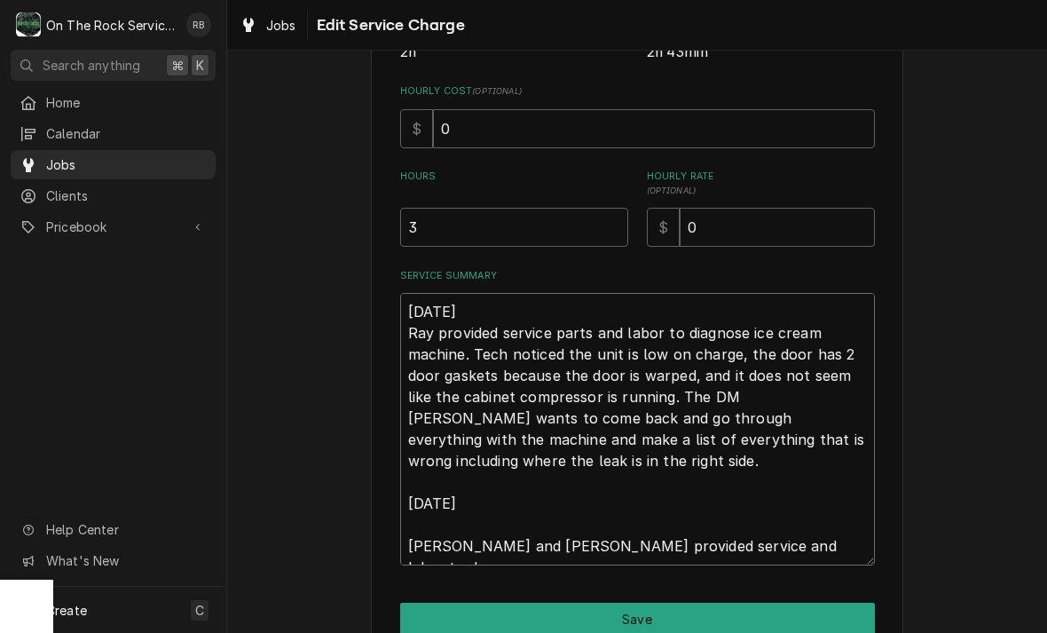
type textarea "8-26-2025 Ray provided service parts and labor to diagnose ice cream machine. T…"
type textarea "x"
type textarea "8-26-2025 Ray provided service parts and labor to diagnose ice cream machine. T…"
type textarea "x"
type textarea "8-26-2025 Ray provided service parts and labor to diagnose ice cream machine. T…"
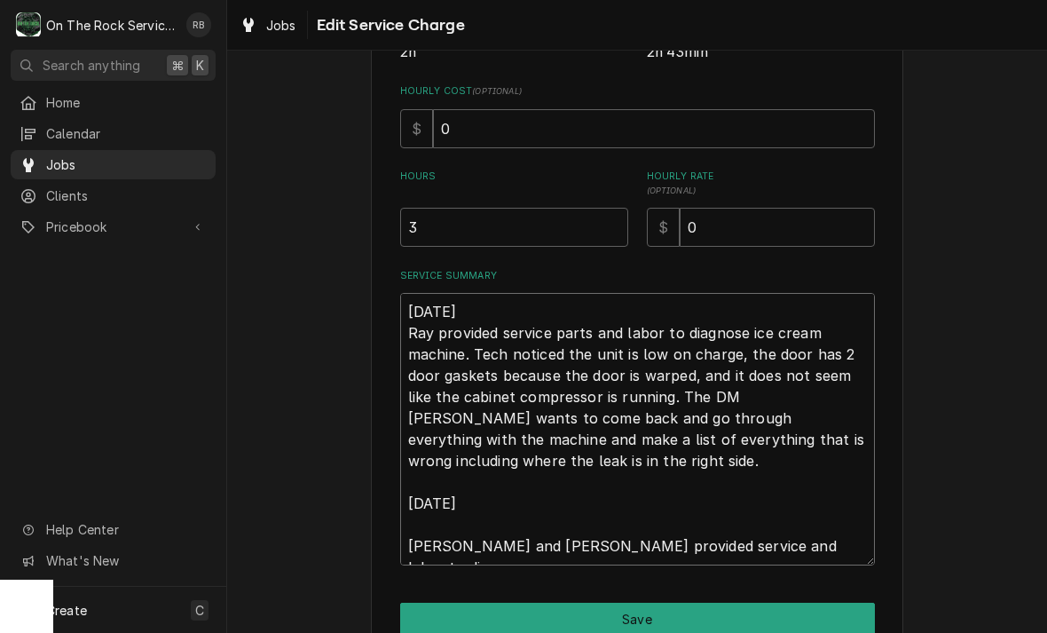
type textarea "x"
type textarea "8-26-2025 Ray provided service parts and labor to diagnose ice cream machine. T…"
type textarea "x"
type textarea "8-26-2025 Ray provided service parts and labor to diagnose ice cream machine. T…"
type textarea "x"
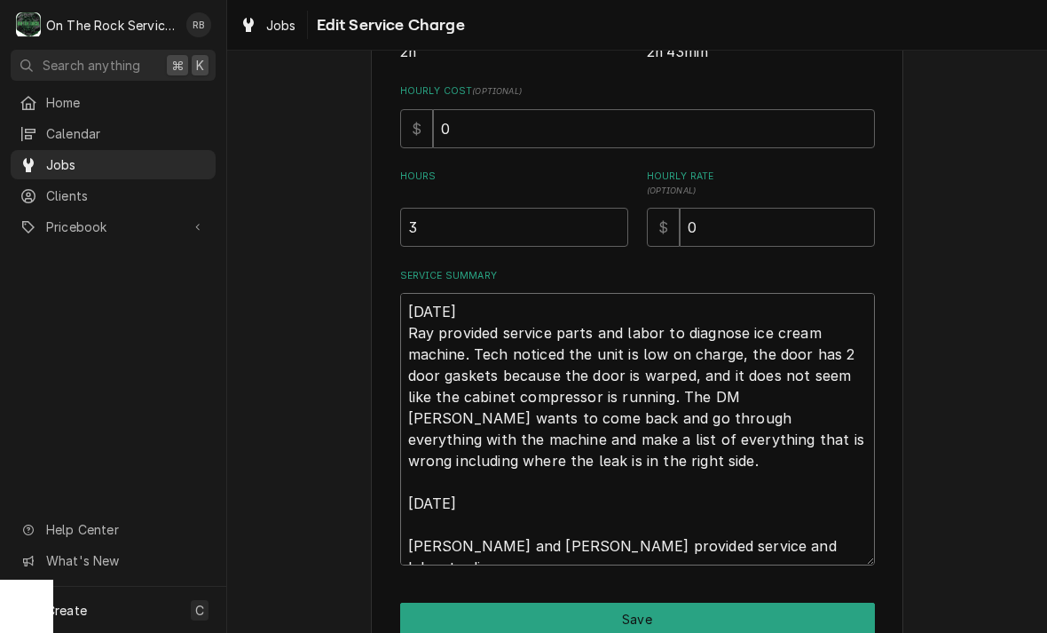
type textarea "8-26-2025 Ray provided service parts and labor to diagnose ice cream machine. T…"
type textarea "x"
type textarea "8-26-2025 Ray provided service parts and labor to diagnose ice cream machine. T…"
type textarea "x"
type textarea "8-26-2025 Ray provided service parts and labor to diagnose ice cream machine. T…"
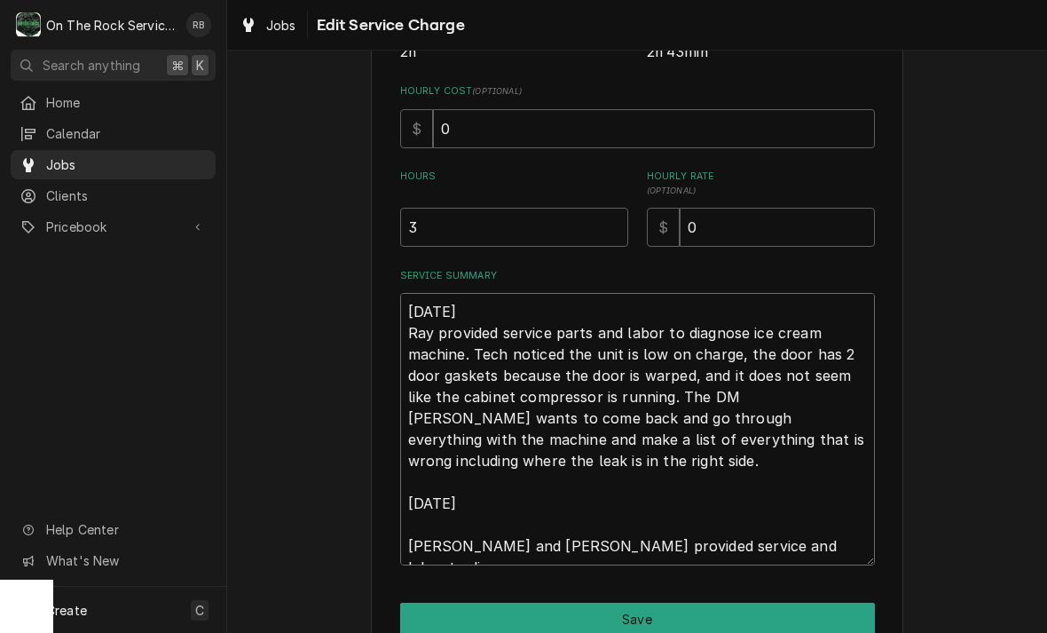
type textarea "x"
type textarea "8-26-2025 Ray provided service parts and labor to diagnose ice cream machine. T…"
type textarea "x"
type textarea "8-26-2025 Ray provided service parts and labor to diagnose ice cream machine. T…"
type textarea "x"
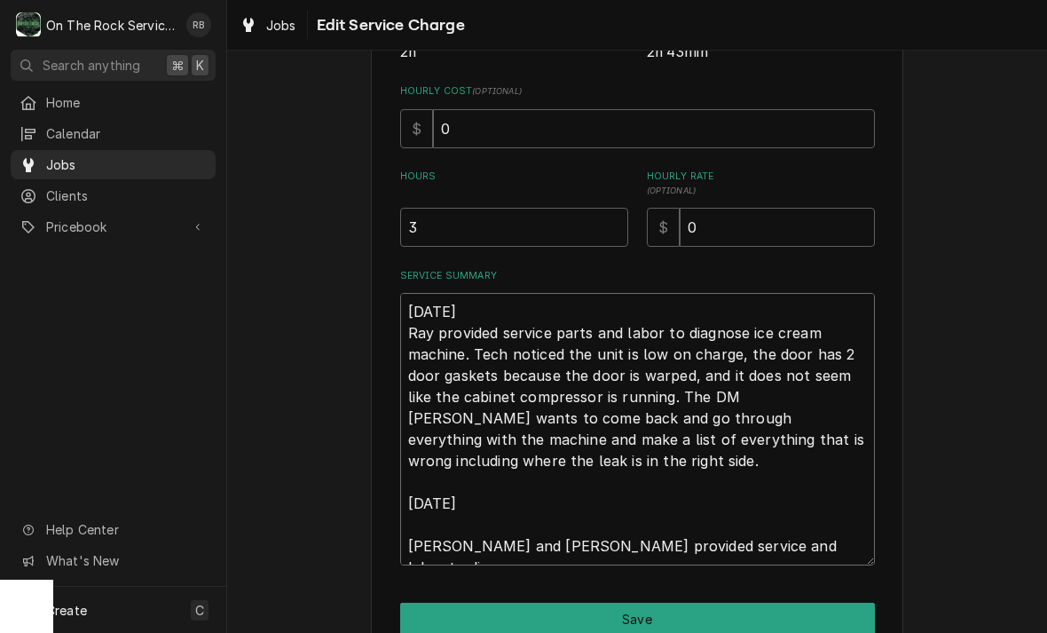
type textarea "8-26-2025 Ray provided service parts and labor to diagnose ice cream machine. T…"
type textarea "x"
type textarea "8-26-2025 Ray provided service parts and labor to diagnose ice cream machine. T…"
type textarea "x"
type textarea "8-26-2025 Ray provided service parts and labor to diagnose ice cream machine. T…"
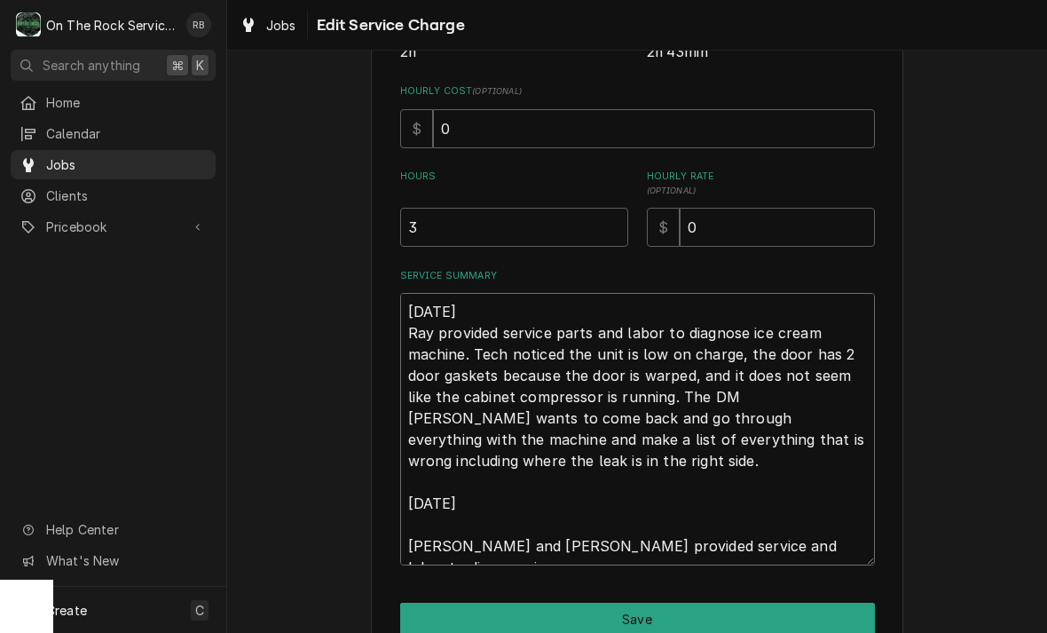
type textarea "x"
type textarea "8-26-2025 Ray provided service parts and labor to diagnose ice cream machine. T…"
type textarea "x"
type textarea "8-26-2025 Ray provided service parts and labor to diagnose ice cream machine. T…"
type textarea "x"
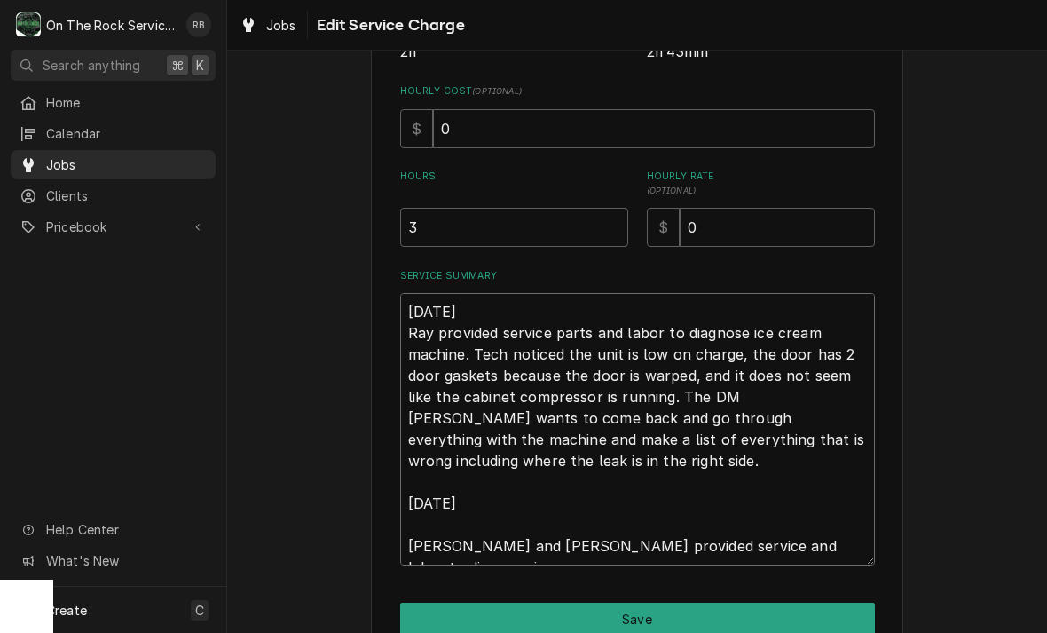
type textarea "8-26-2025 Ray provided service parts and labor to diagnose ice cream machine. T…"
type textarea "x"
type textarea "8-26-2025 Ray provided service parts and labor to diagnose ice cream machine. T…"
type textarea "x"
type textarea "8-26-2025 Ray provided service parts and labor to diagnose ice cream machine. T…"
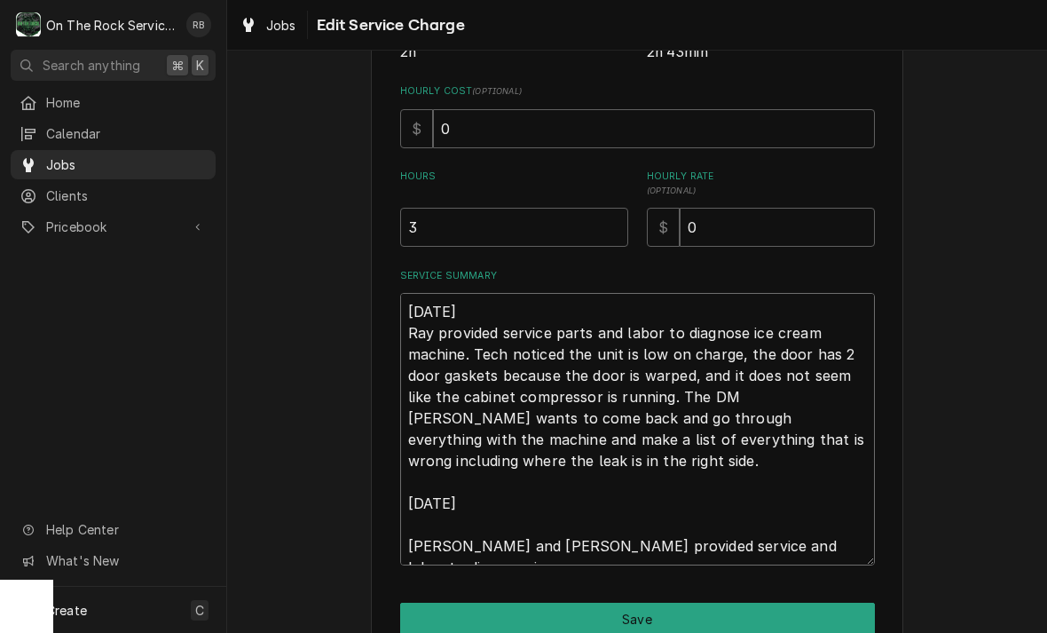
type textarea "x"
type textarea "8-26-2025 Ray provided service parts and labor to diagnose ice cream machine. T…"
type textarea "x"
type textarea "8-26-2025 Ray provided service parts and labor to diagnose ice cream machine. T…"
type textarea "x"
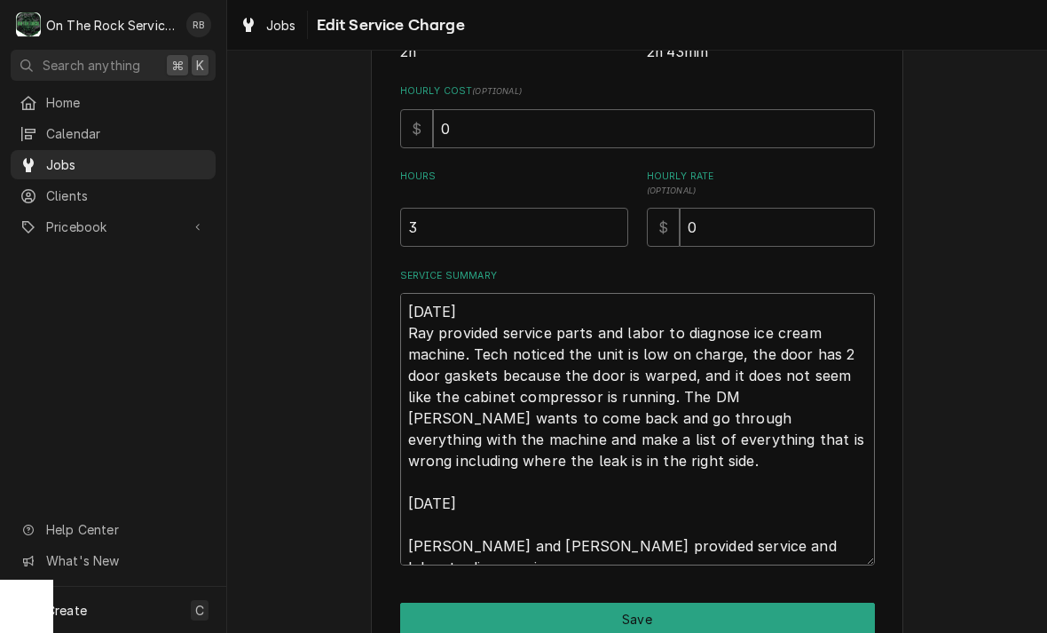
type textarea "8-26-2025 Ray provided service parts and labor to diagnose ice cream machine. T…"
type textarea "x"
type textarea "8-26-2025 Ray provided service parts and labor to diagnose ice cream machine. T…"
type textarea "x"
type textarea "8-26-2025 Ray provided service parts and labor to diagnose ice cream machine. T…"
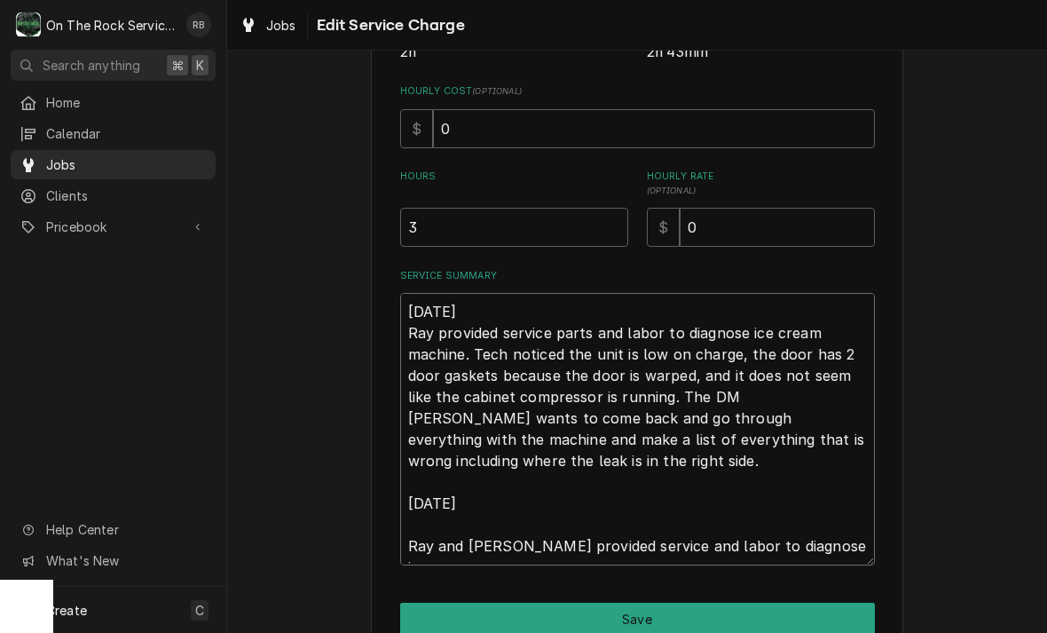
type textarea "x"
type textarea "8-26-2025 Ray provided service parts and labor to diagnose ice cream machine. T…"
type textarea "x"
type textarea "8-26-2025 Ray provided service parts and labor to diagnose ice cream machine. T…"
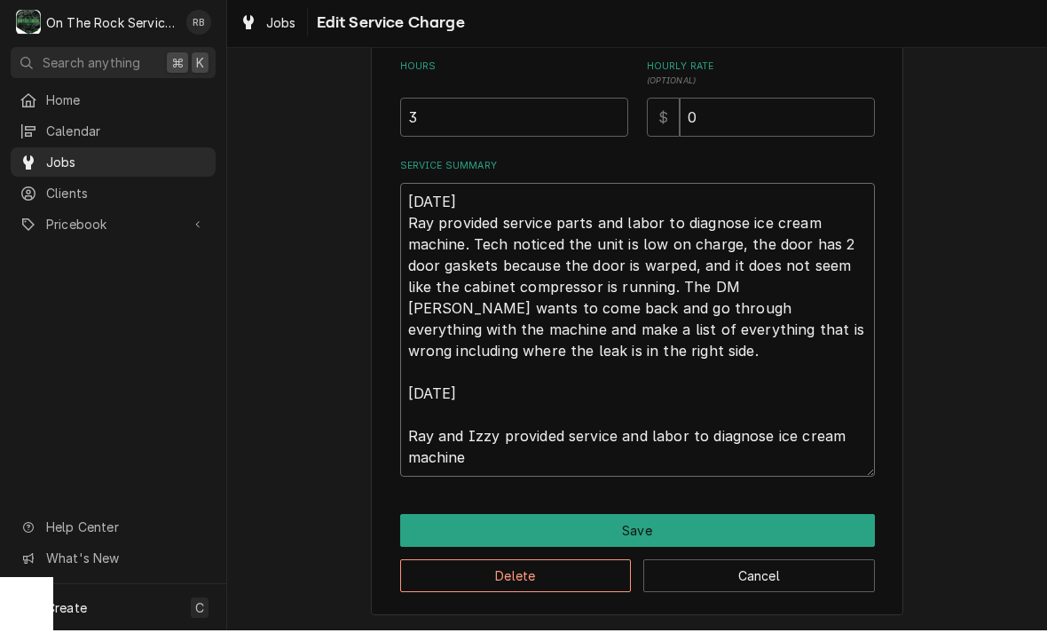
scroll to position [483, 0]
type textarea "x"
type textarea "8-26-2025 Ray provided service parts and labor to diagnose ice cream machine. T…"
type textarea "x"
type textarea "8-26-2025 Ray provided service parts and labor to diagnose ice cream machine. T…"
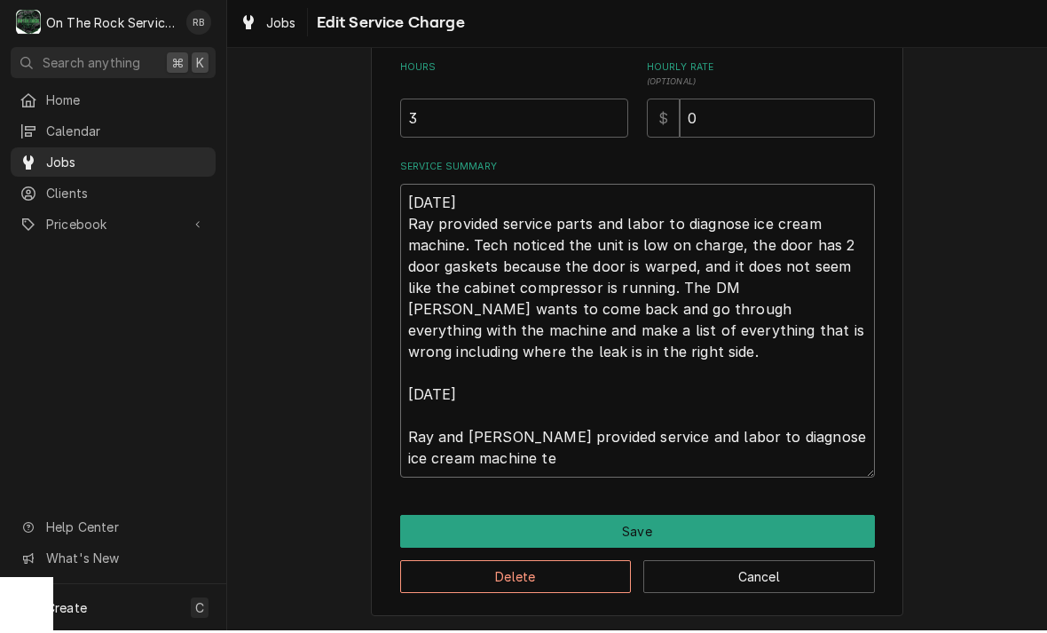
type textarea "x"
type textarea "8-26-2025 Ray provided service parts and labor to diagnose ice cream machine. T…"
type textarea "x"
type textarea "8-26-2025 Ray provided service parts and labor to diagnose ice cream machine. T…"
type textarea "x"
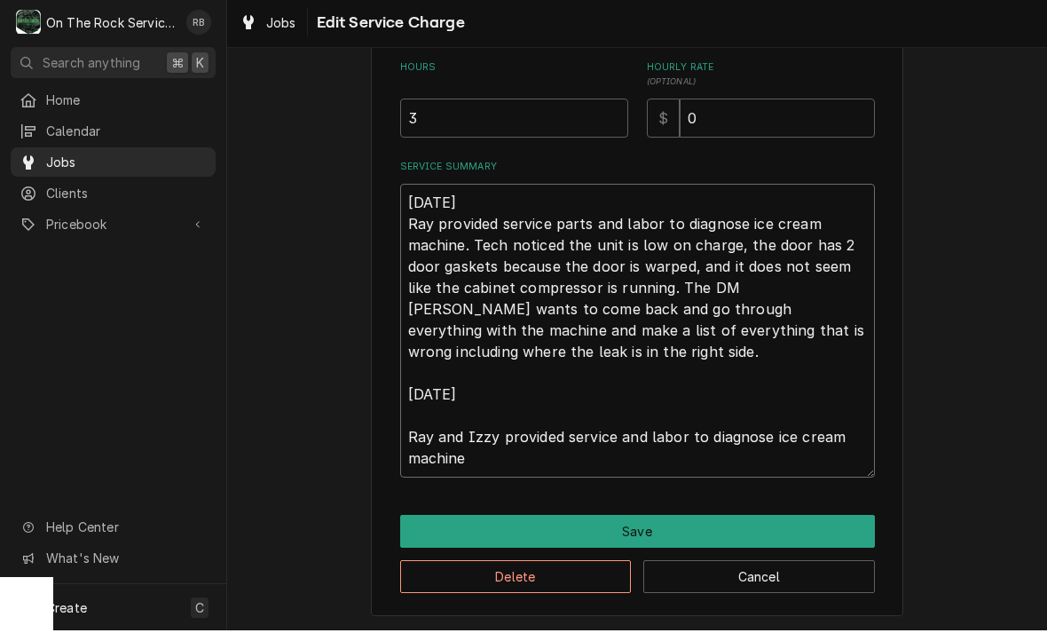
type textarea "8-26-2025 Ray provided service parts and labor to diagnose ice cream machine. T…"
type textarea "x"
type textarea "8-26-2025 Ray provided service parts and labor to diagnose ice cream machine. T…"
type textarea "x"
type textarea "8-26-2025 Ray provided service parts and labor to diagnose ice cream machine. T…"
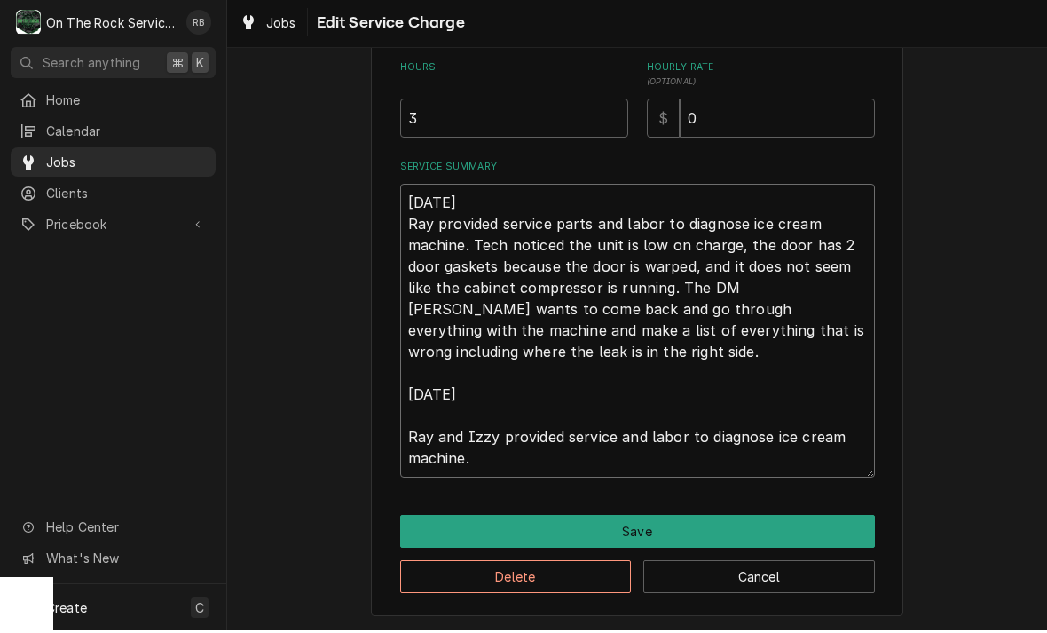
type textarea "x"
type textarea "8-26-2025 Ray provided service parts and labor to diagnose ice cream machine. T…"
type textarea "x"
type textarea "8-26-2025 Ray provided service parts and labor to diagnose ice cream machine. T…"
type textarea "x"
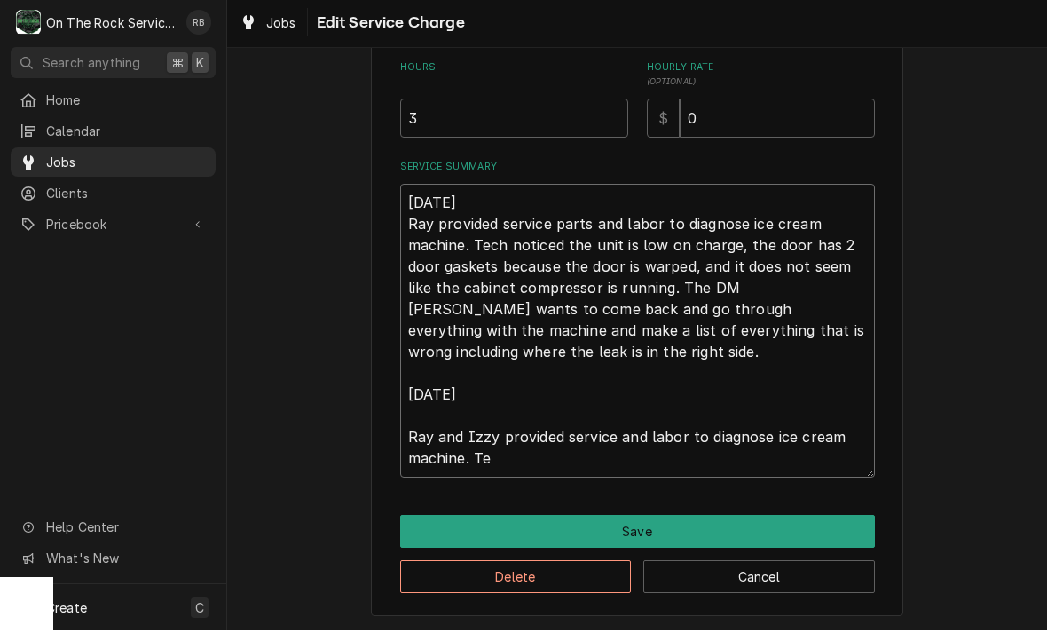
type textarea "8-26-2025 Ray provided service parts and labor to diagnose ice cream machine. T…"
type textarea "x"
type textarea "8-26-2025 Ray provided service parts and labor to diagnose ice cream machine. T…"
type textarea "x"
type textarea "8-26-2025 Ray provided service parts and labor to diagnose ice cream machine. T…"
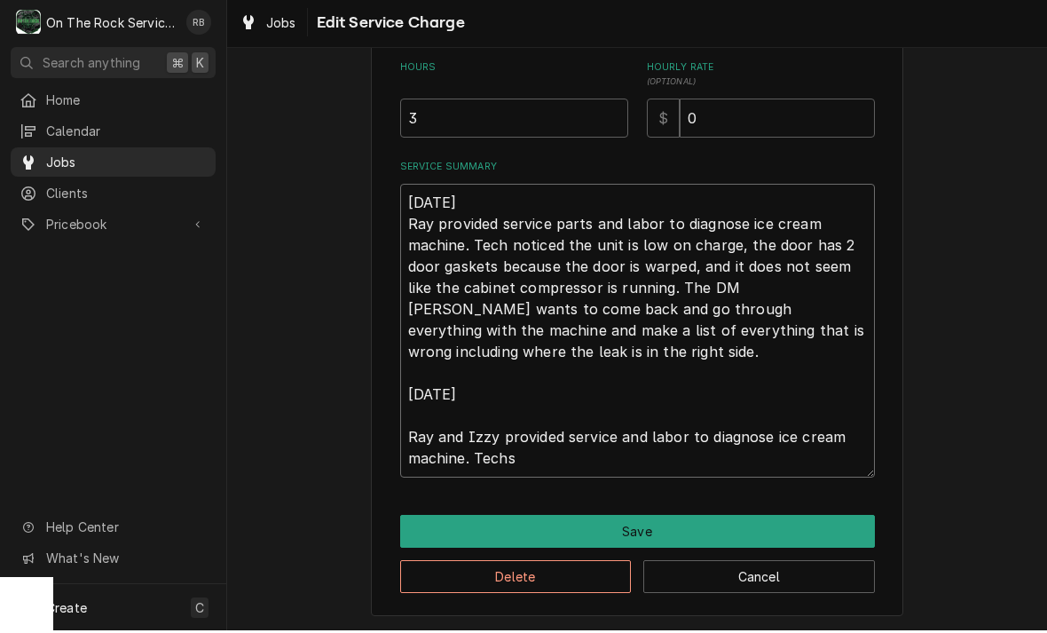
type textarea "x"
type textarea "8-26-2025 Ray provided service parts and labor to diagnose ice cream machine. T…"
type textarea "x"
type textarea "8-26-2025 Ray provided service parts and labor to diagnose ice cream machine. T…"
type textarea "x"
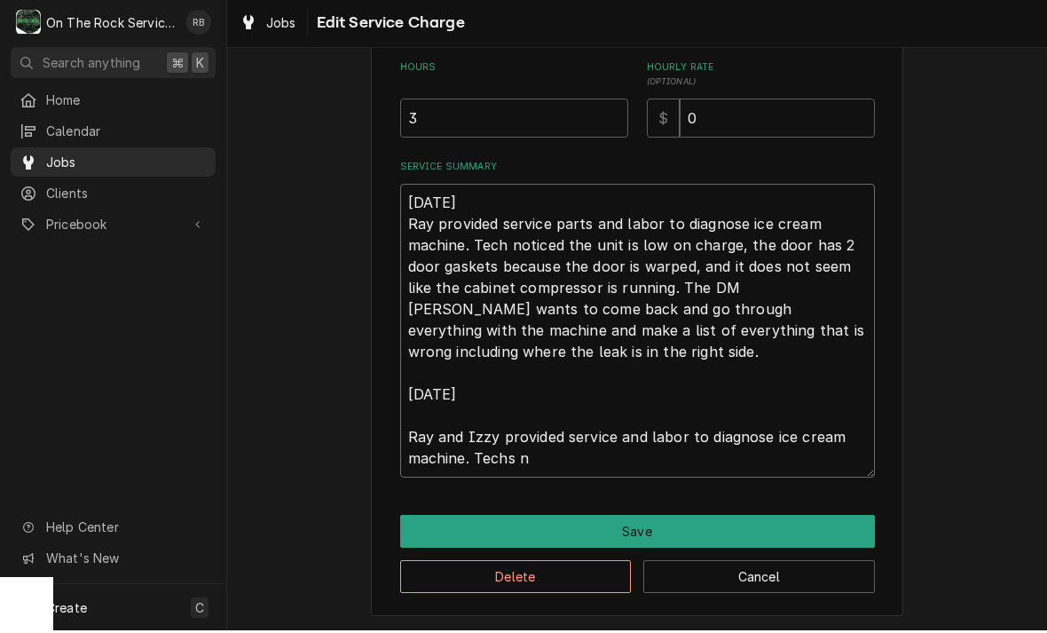
type textarea "8-26-2025 Ray provided service parts and labor to diagnose ice cream machine. T…"
type textarea "x"
type textarea "8-26-2025 Ray provided service parts and labor to diagnose ice cream machine. T…"
type textarea "x"
type textarea "8-26-2025 Ray provided service parts and labor to diagnose ice cream machine. T…"
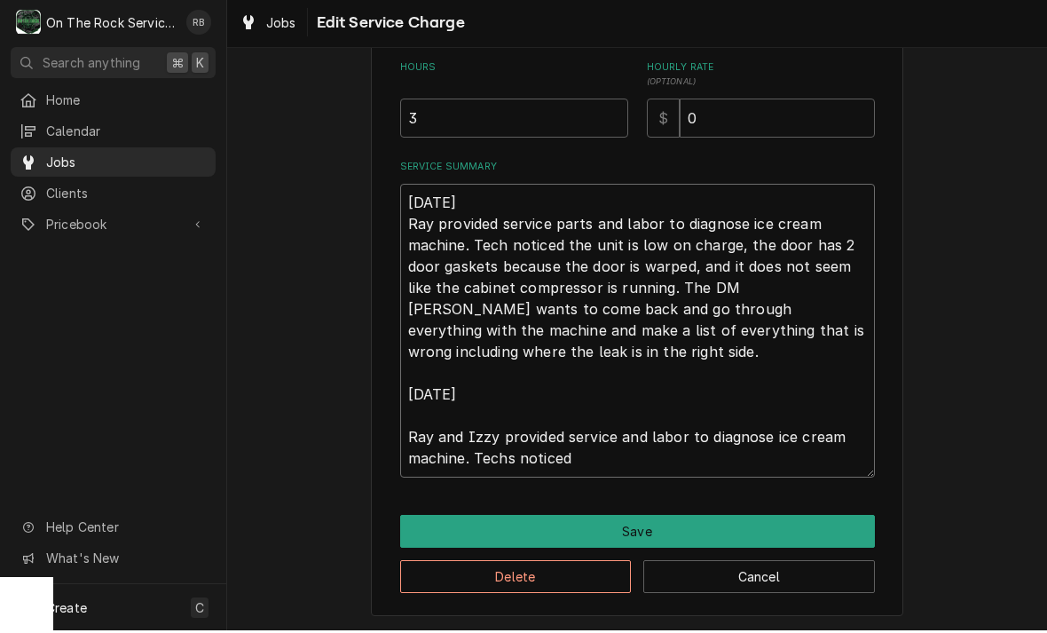
type textarea "x"
type textarea "8-26-2025 Ray provided service parts and labor to diagnose ice cream machine. T…"
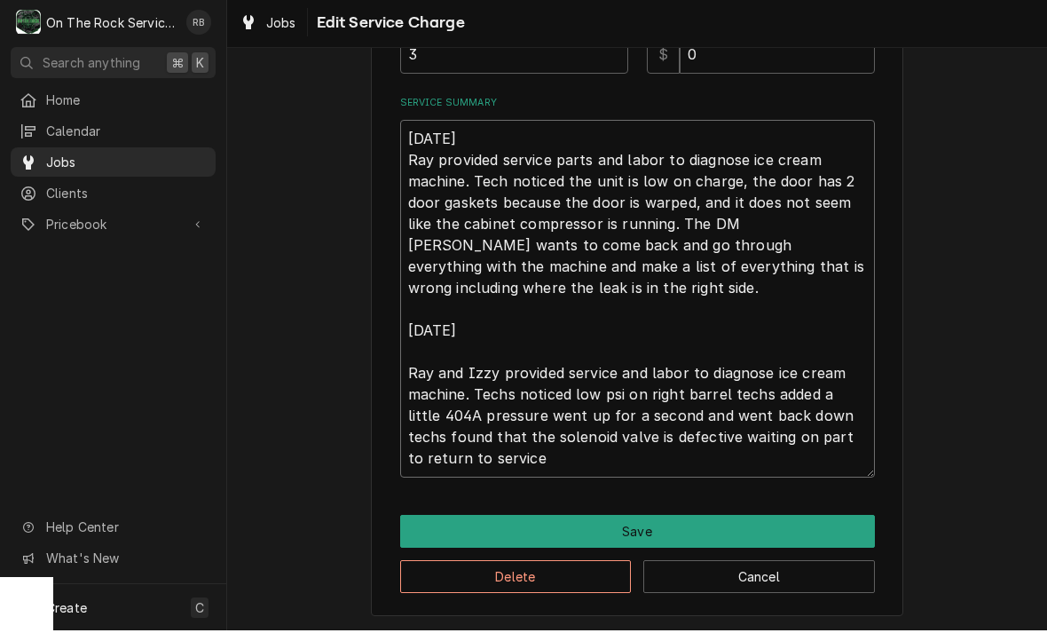
scroll to position [547, 0]
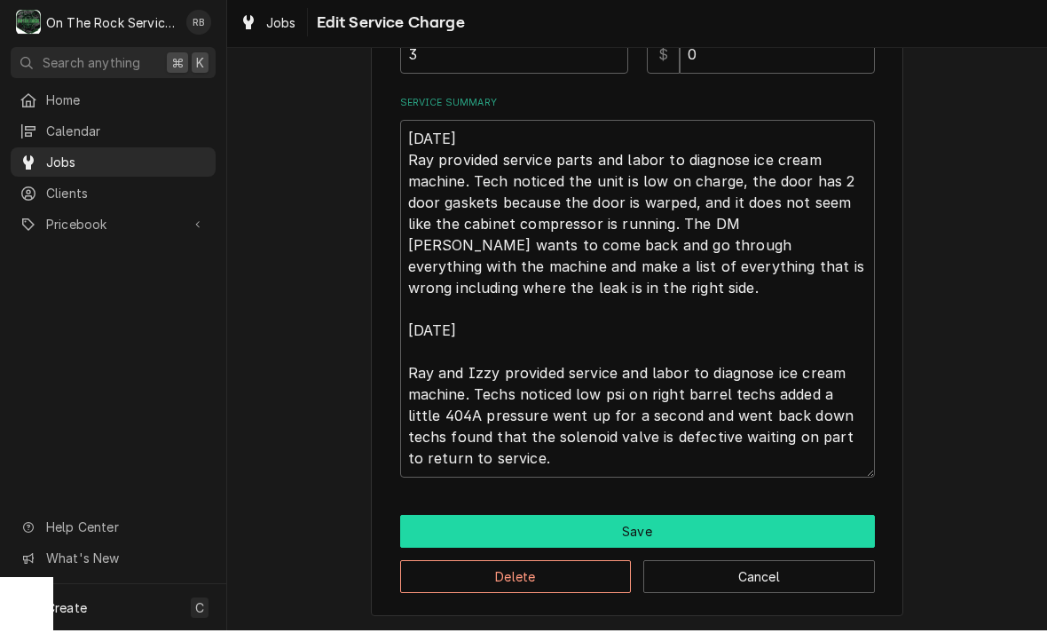
click at [754, 517] on button "Save" at bounding box center [637, 533] width 475 height 33
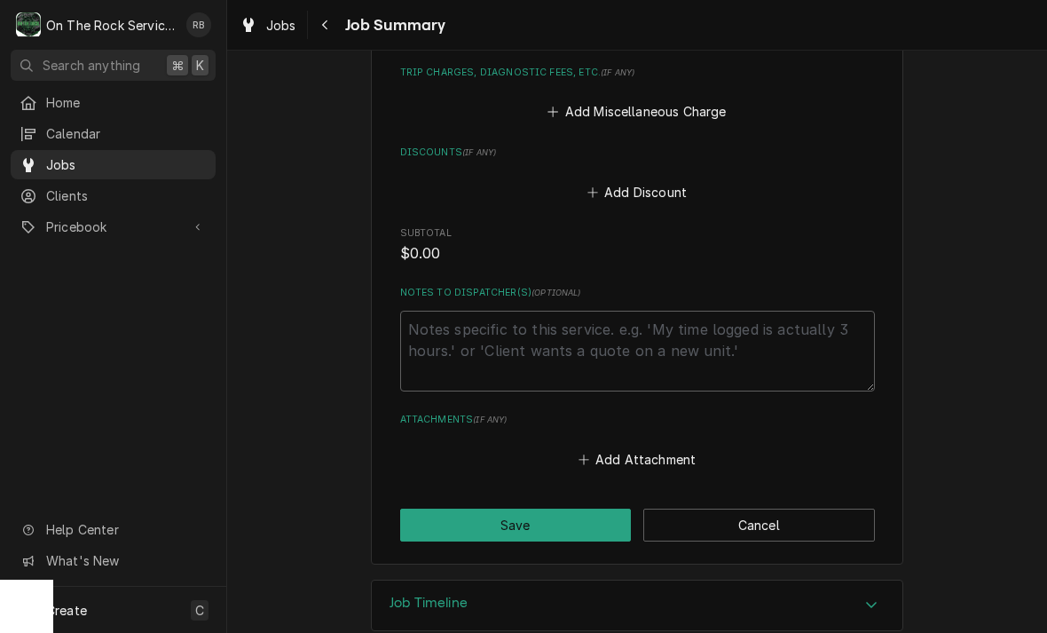
scroll to position [1167, 0]
click at [557, 509] on button "Save" at bounding box center [516, 525] width 232 height 33
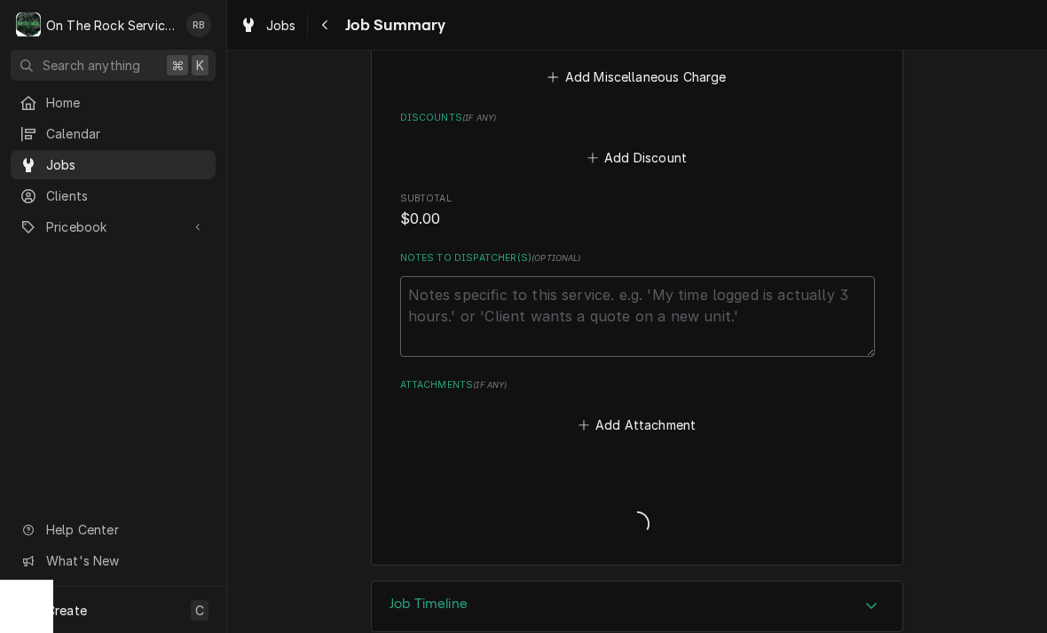
scroll to position [1202, 0]
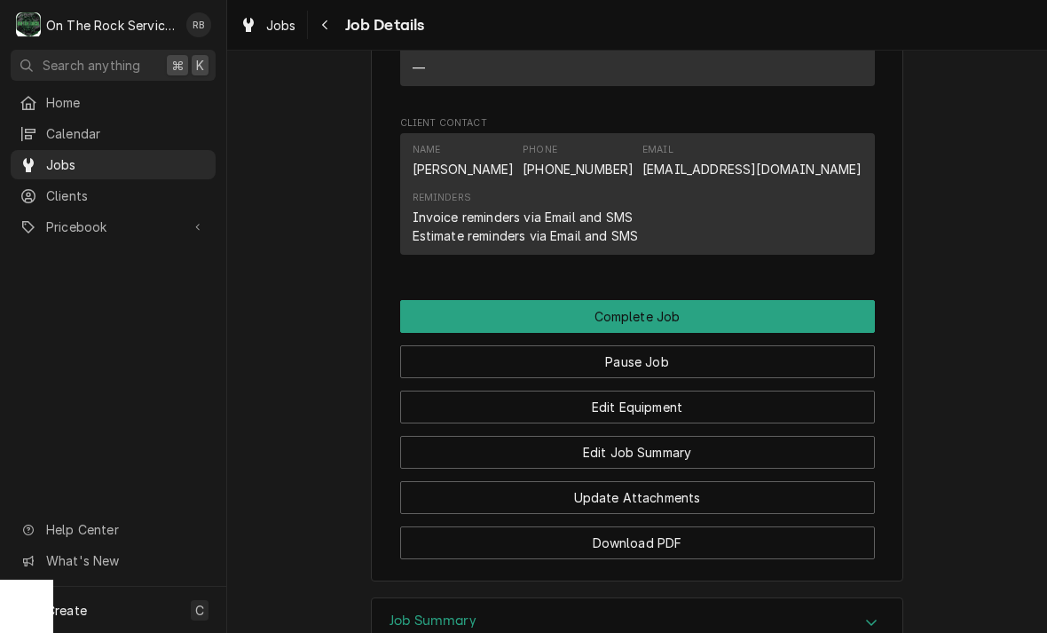
scroll to position [1636, 0]
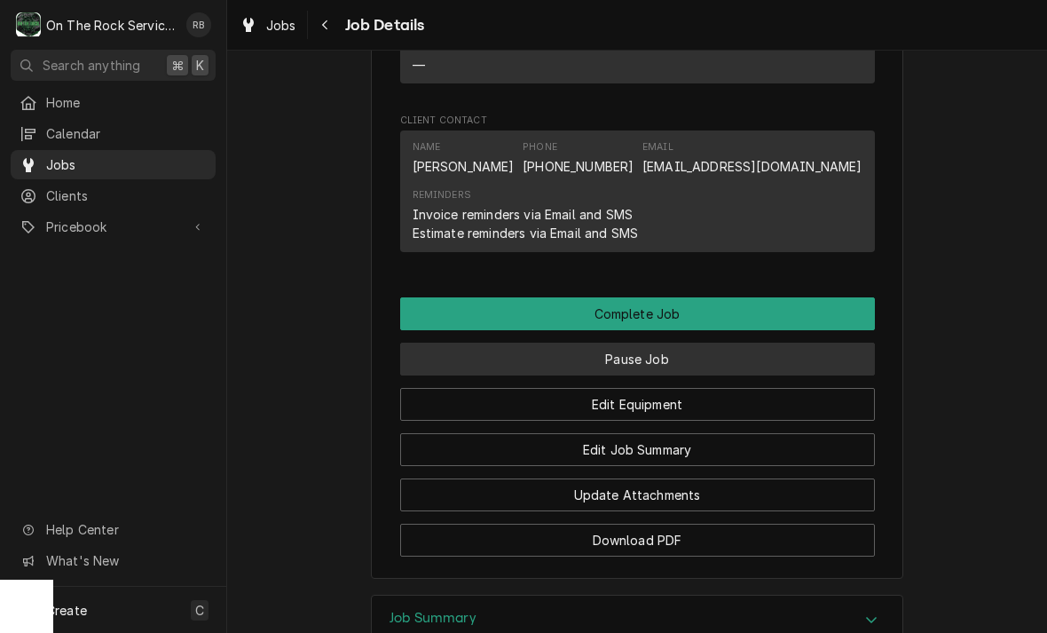
click at [822, 346] on button "Pause Job" at bounding box center [637, 358] width 475 height 33
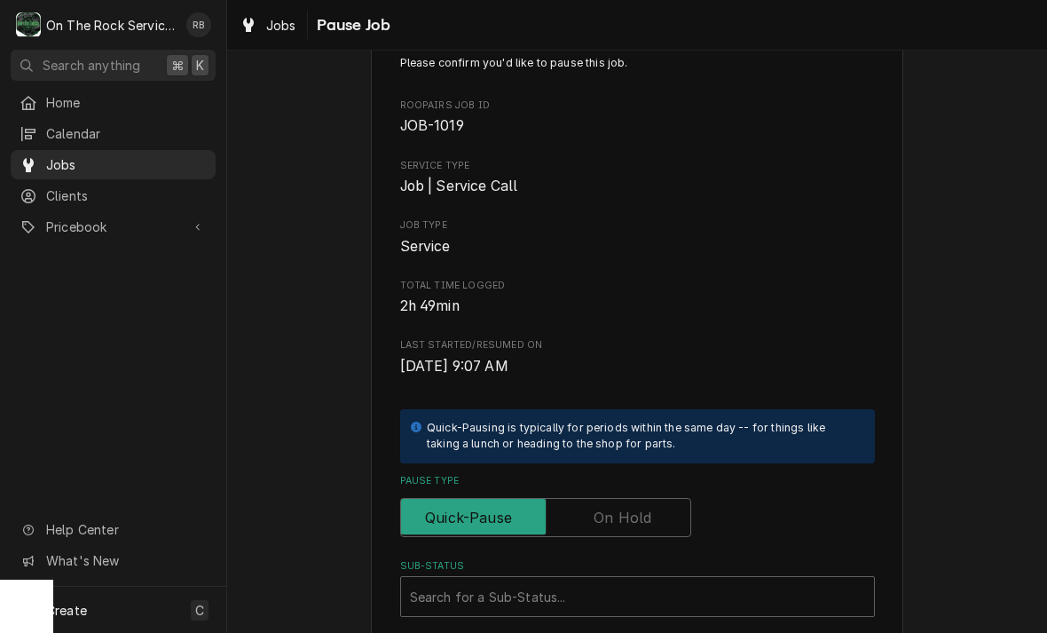
scroll to position [63, 0]
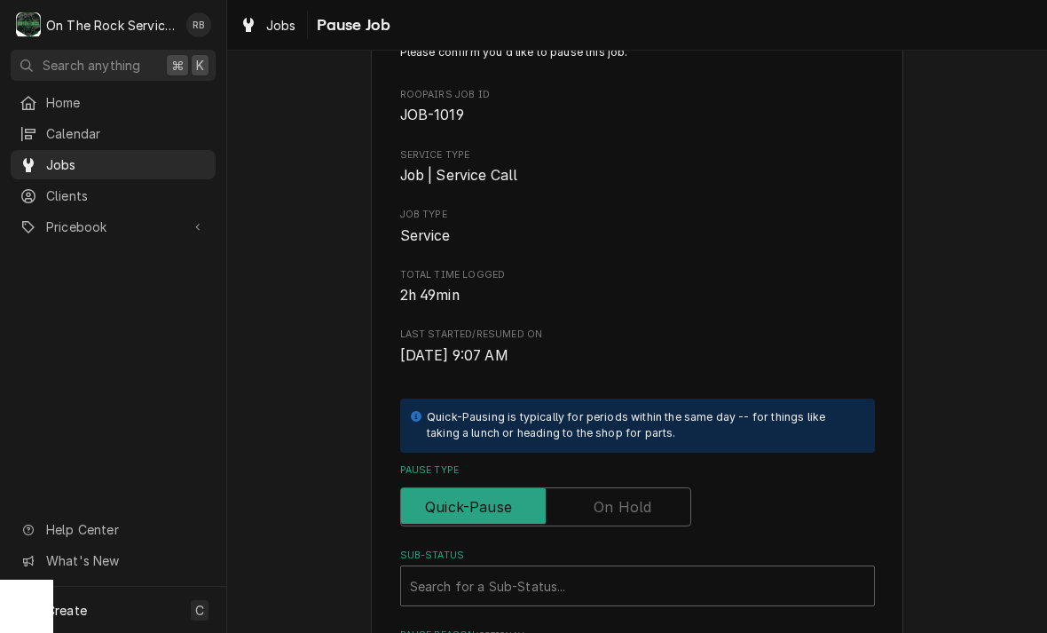
click at [657, 491] on input "Pause Type" at bounding box center [545, 506] width 275 height 39
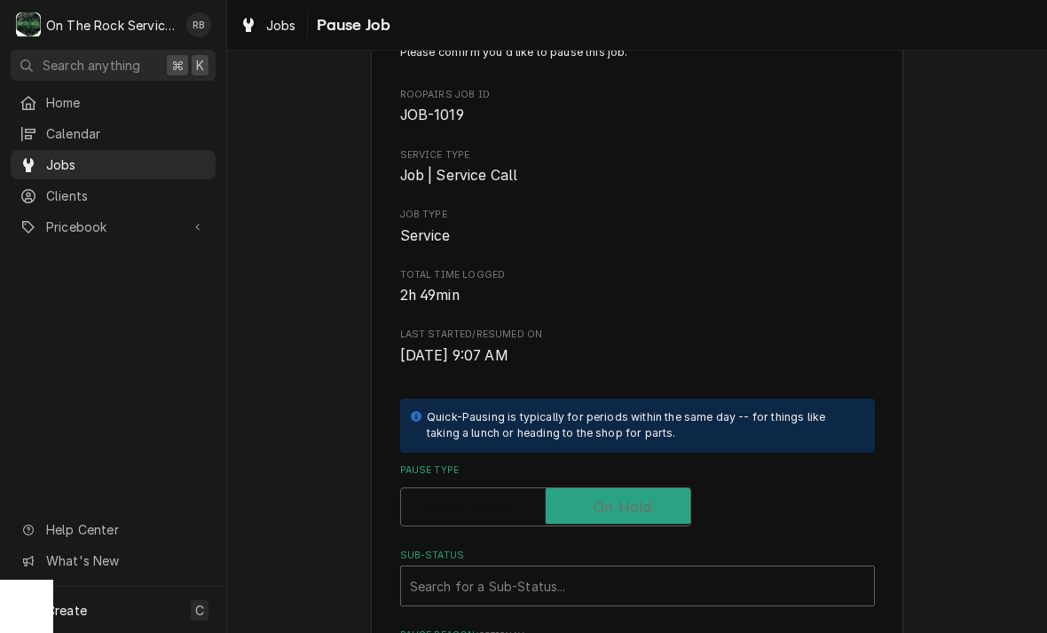
checkbox input "true"
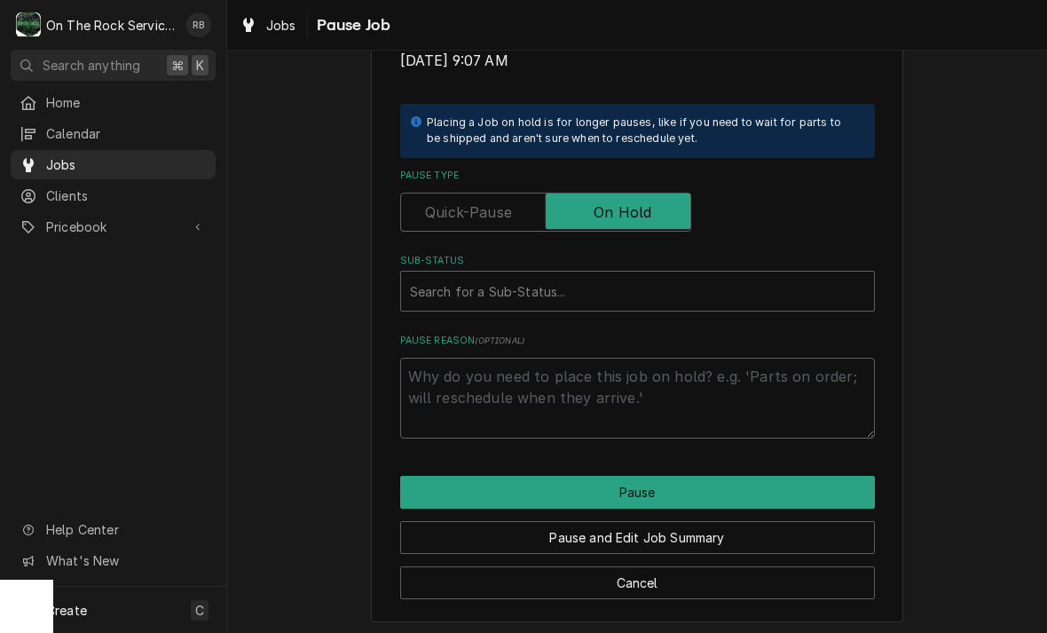
scroll to position [357, 0]
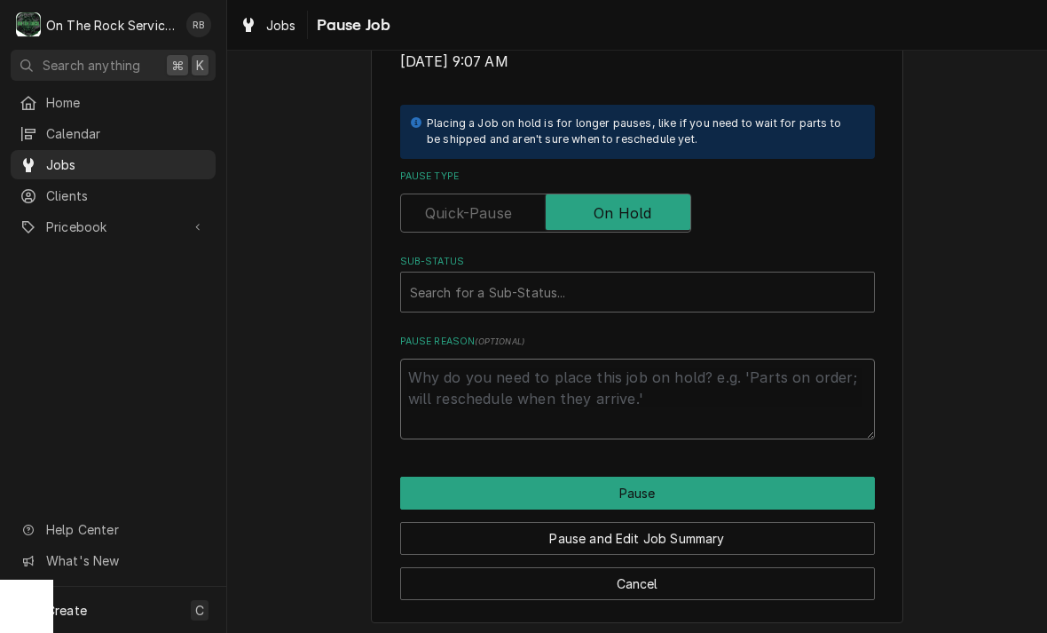
click at [779, 379] on textarea "Pause Reason ( optional )" at bounding box center [637, 398] width 475 height 81
type textarea "x"
type textarea "A"
type textarea "x"
type textarea "Aw"
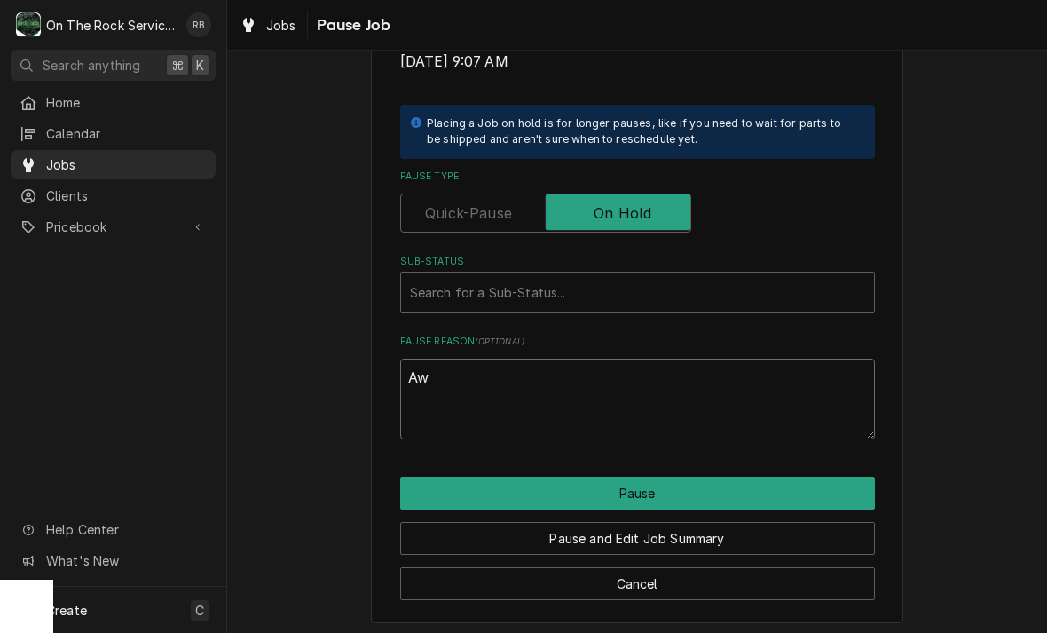
type textarea "x"
type textarea "Awa"
type textarea "x"
type textarea "Awai"
type textarea "x"
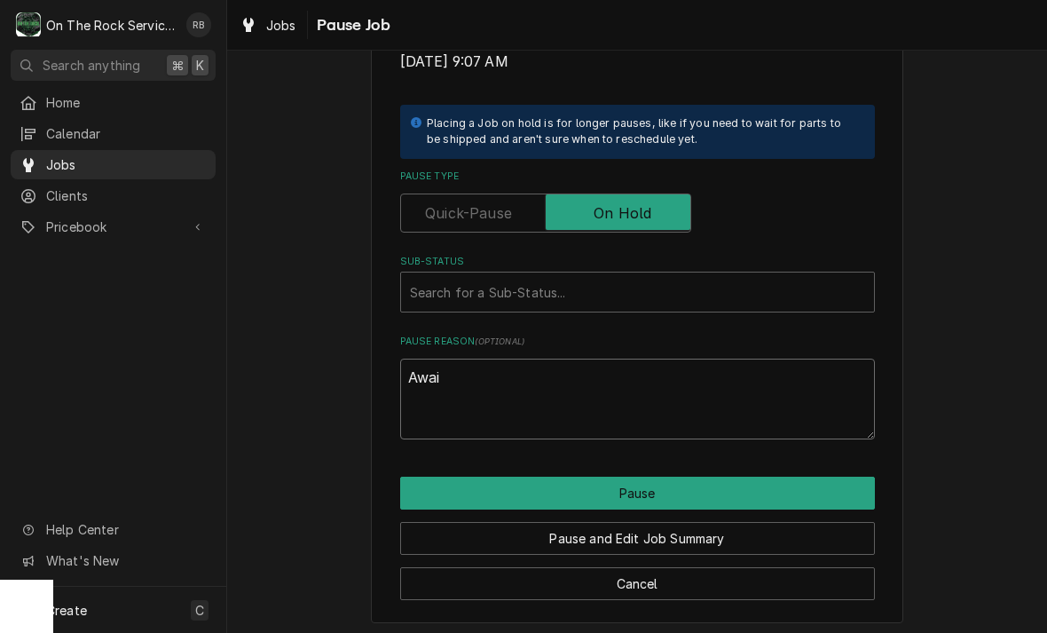
type textarea "Await"
type textarea "x"
type textarea "Awaiting"
type textarea "x"
type textarea "Awaiting"
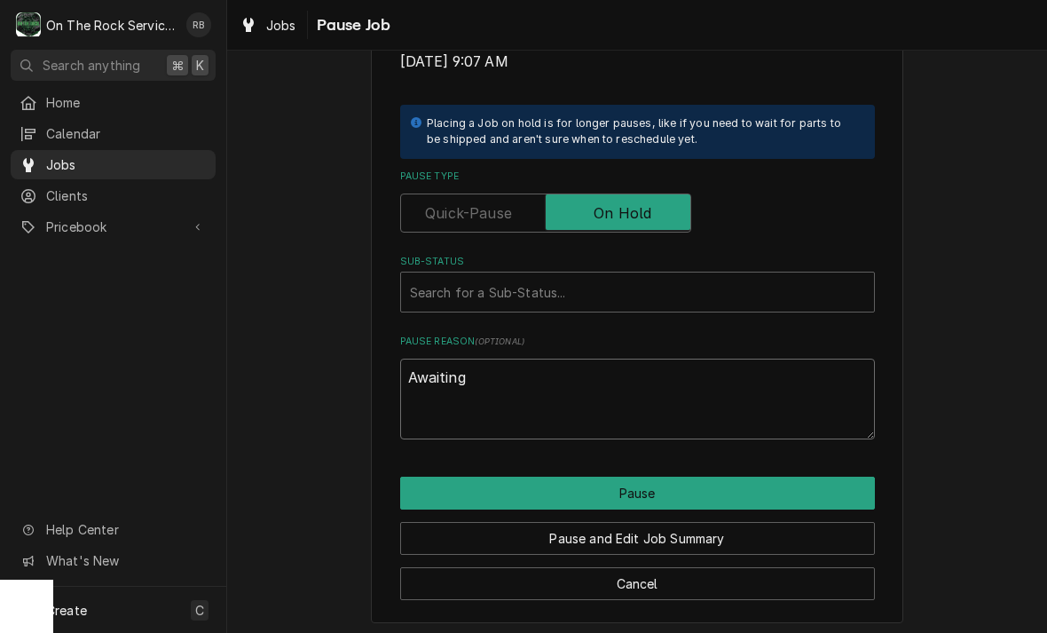
type textarea "x"
type textarea "Awaiting p"
type textarea "x"
type textarea "Awaiting pa"
type textarea "x"
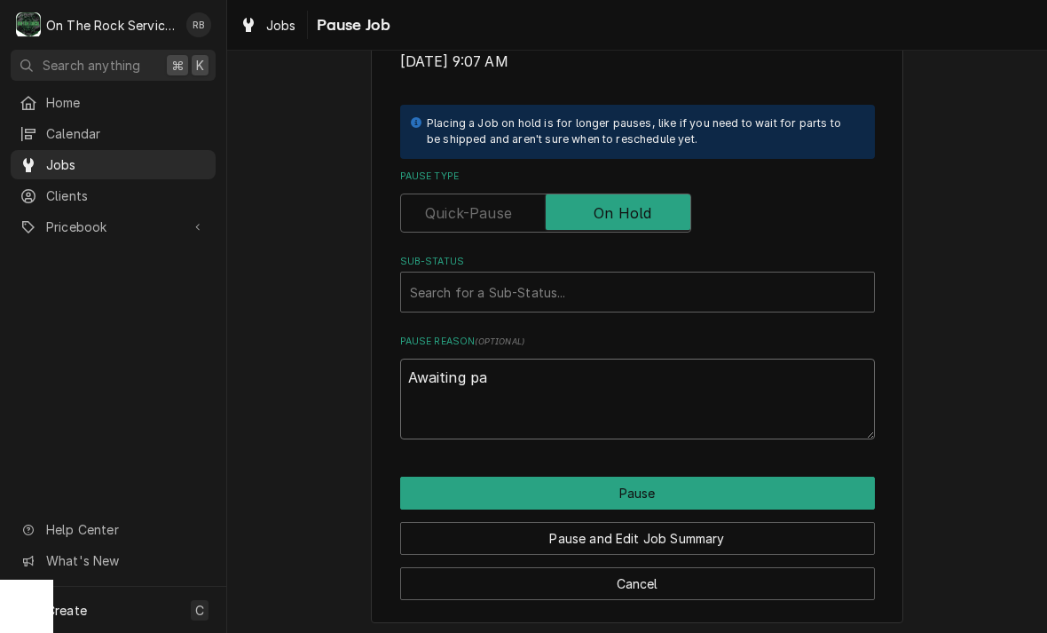
type textarea "Awaiting par"
type textarea "x"
type textarea "Awaiting part"
type textarea "x"
type textarea "Awaiting parts"
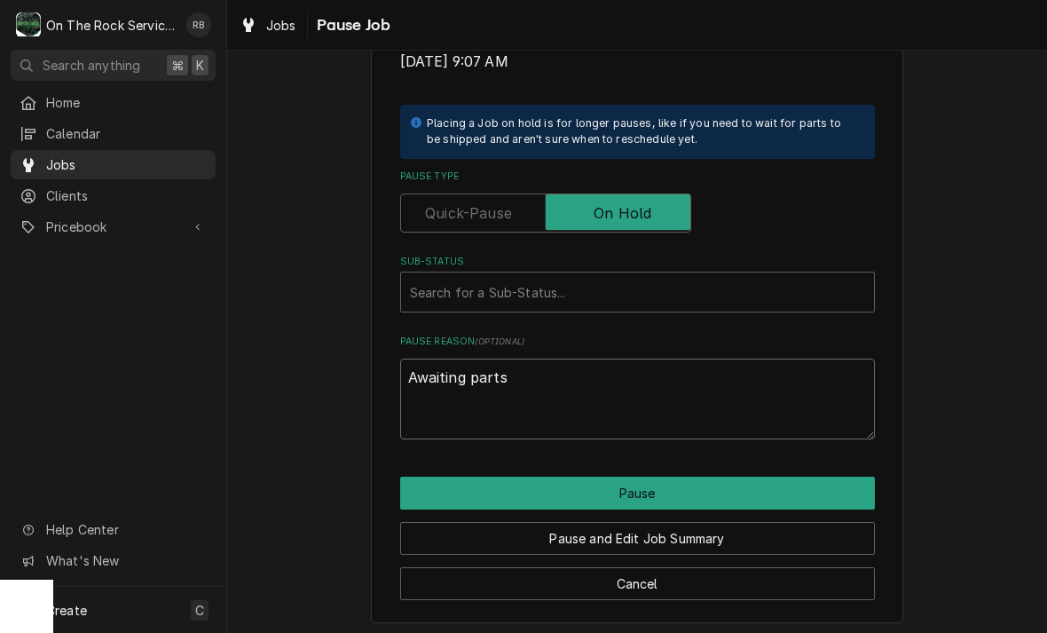
type textarea "x"
type textarea "Awaiting parts"
type textarea "x"
type textarea "Awaiting parts"
type textarea "x"
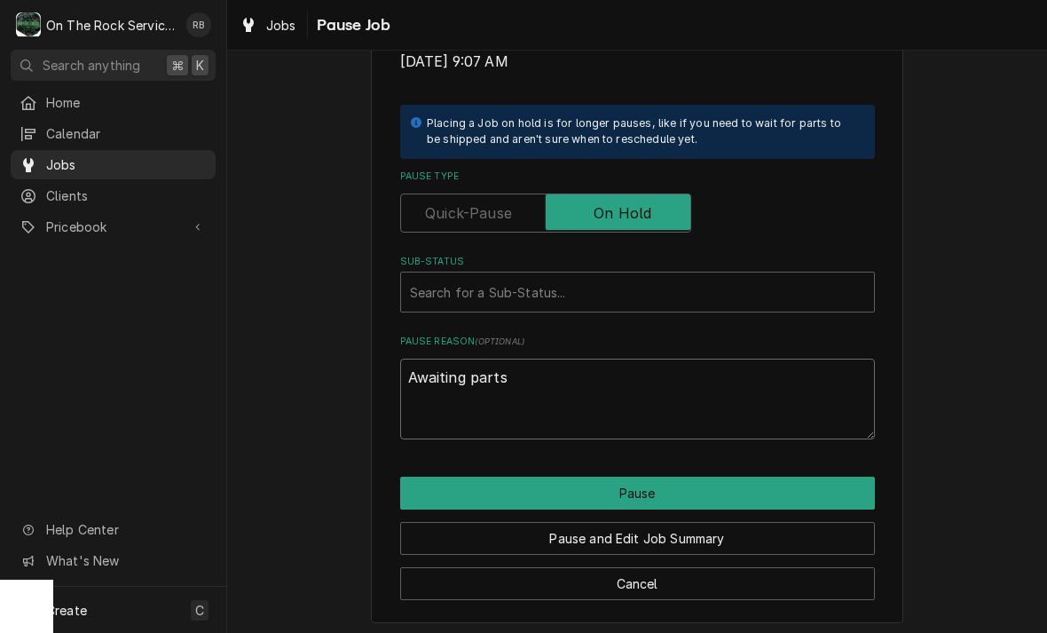
type textarea "Awaiting part"
type textarea "x"
type textarea "Awaiting part"
type textarea "x"
type textarea "Awaiting part"
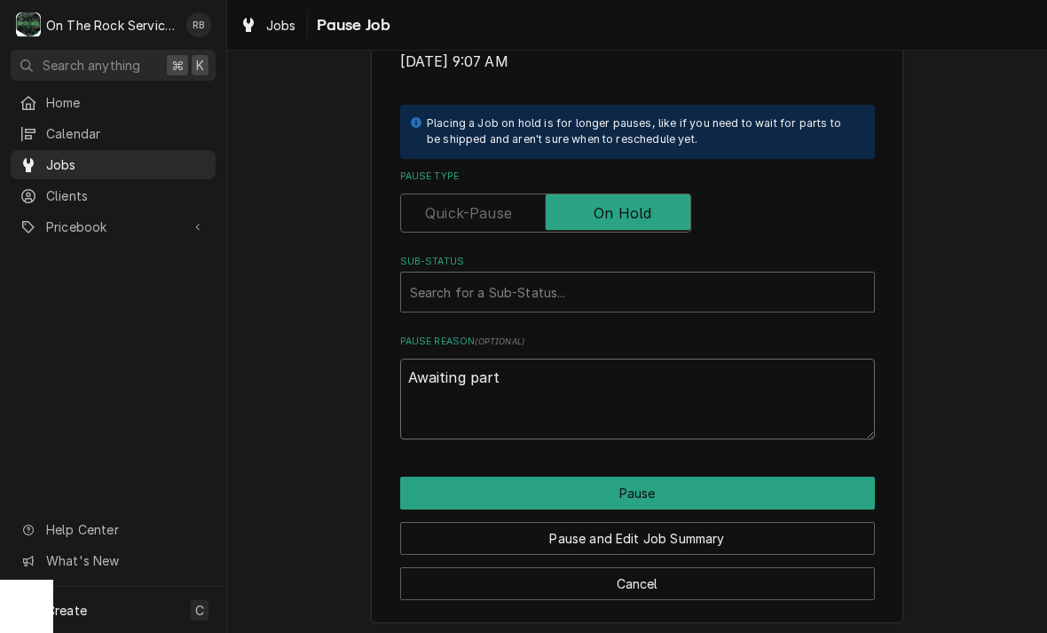
type textarea "x"
type textarea "Awaiting par"
type textarea "x"
type textarea "Awaiting pa"
type textarea "x"
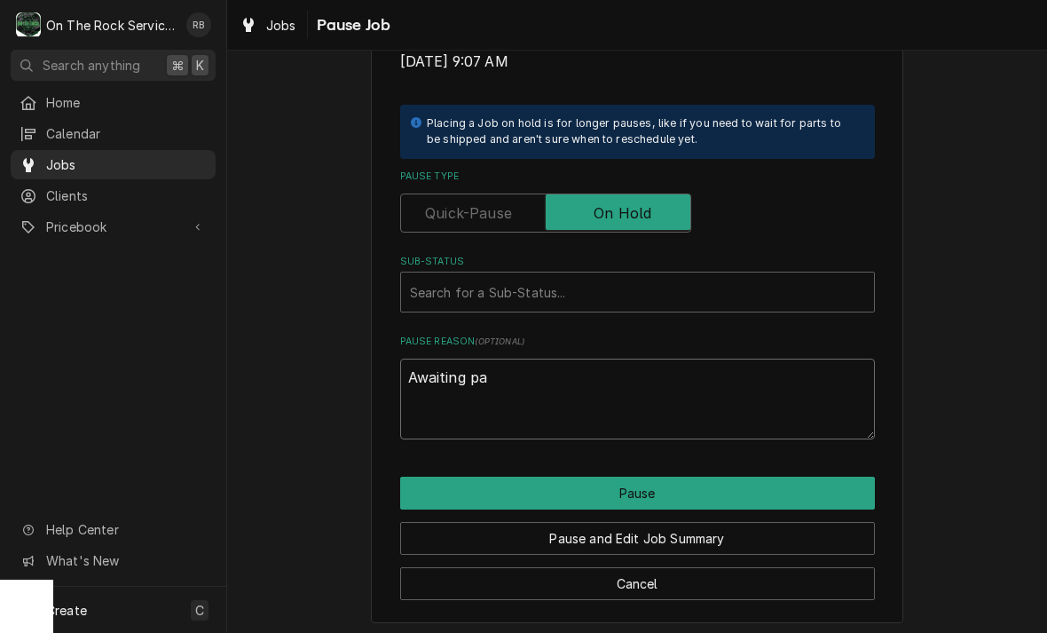
type textarea "Awaiting p"
type textarea "x"
type textarea "Awaiting"
type textarea "x"
type textarea "Awaiting"
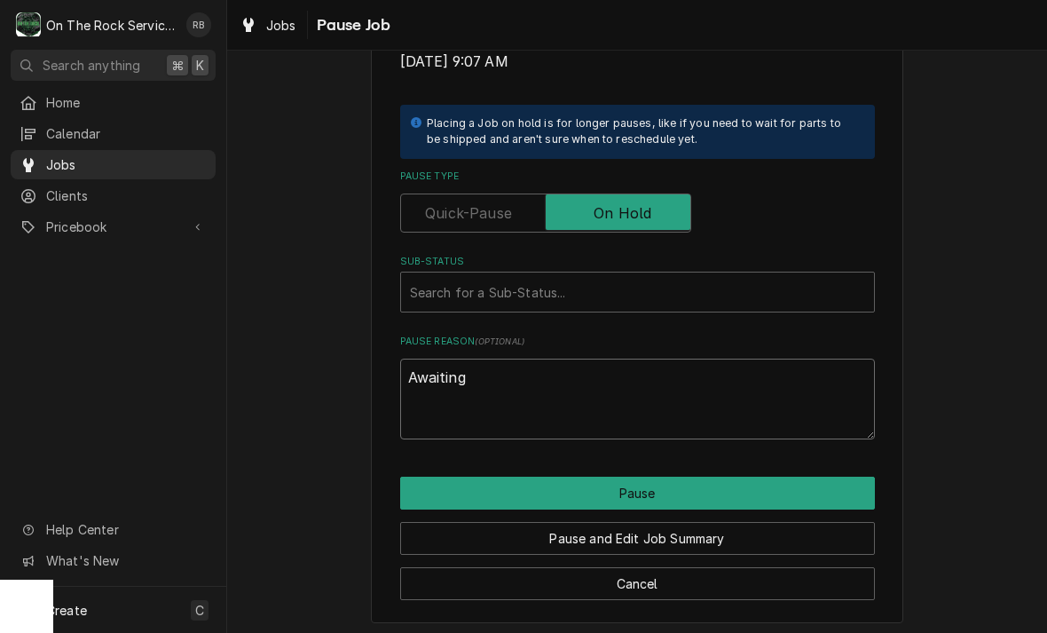
type textarea "x"
type textarea "Awaitin"
type textarea "x"
type textarea "Awaiti"
type textarea "x"
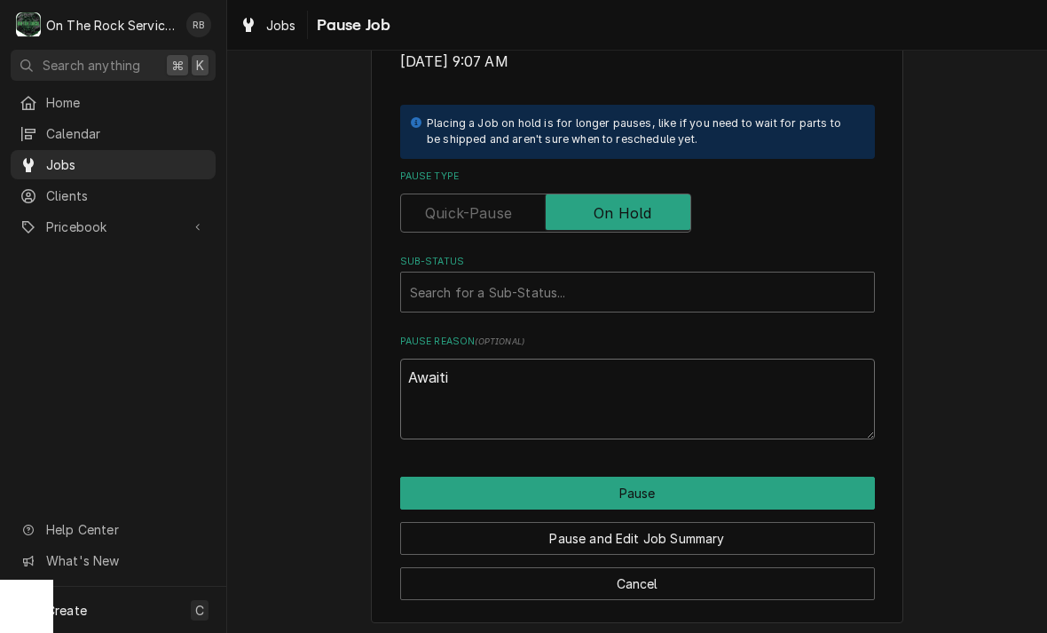
type textarea "Await"
type textarea "x"
type textarea "Awai"
type textarea "x"
type textarea "Awa"
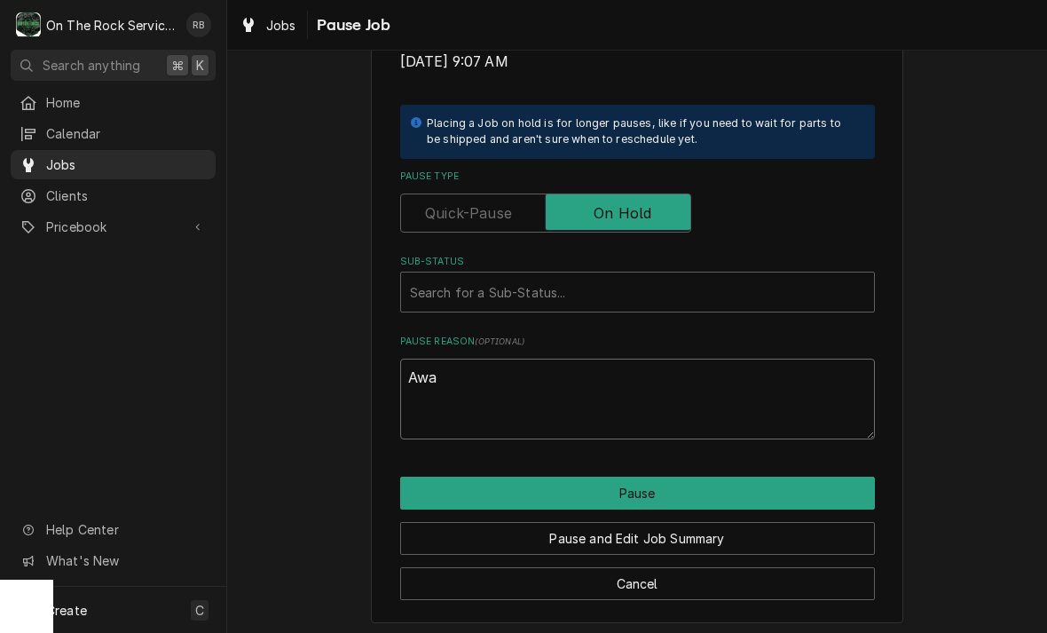
type textarea "x"
type textarea "Aw"
type textarea "x"
type textarea "A"
type textarea "x"
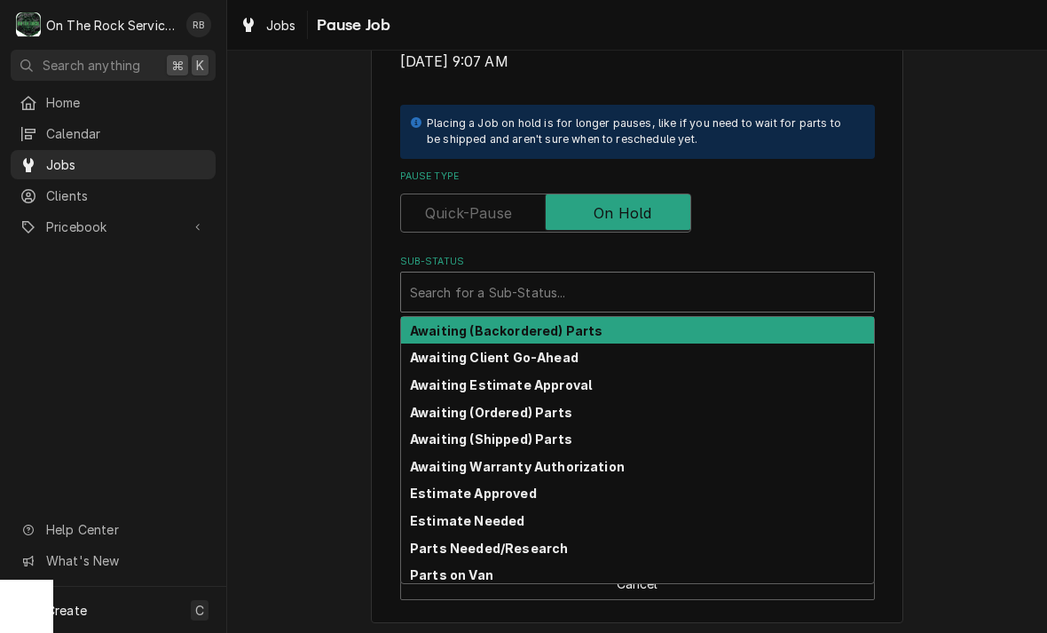
click at [472, 408] on strong "Awaiting (Ordered) Parts" at bounding box center [491, 412] width 162 height 15
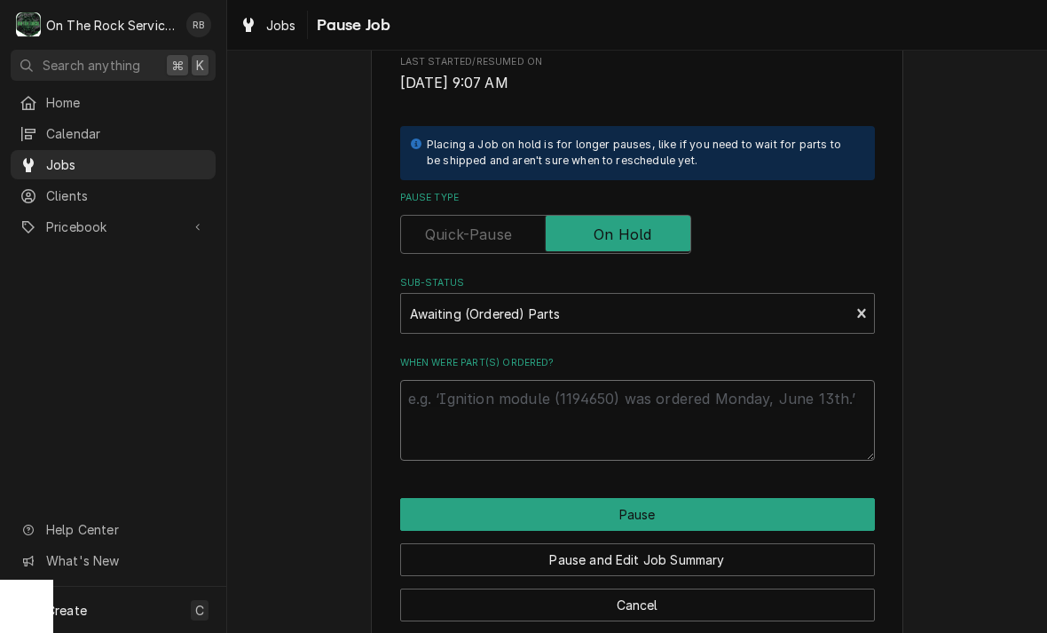
click at [859, 383] on textarea "When were part(s) ordered?" at bounding box center [637, 420] width 475 height 81
type textarea "x"
type textarea "9"
type textarea "x"
type textarea "9/"
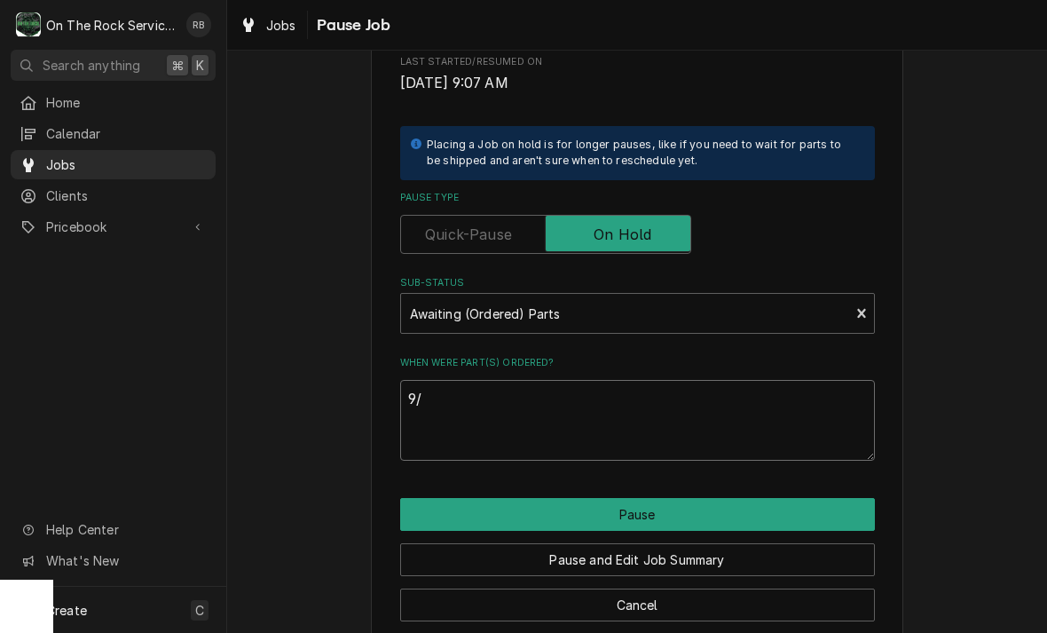
type textarea "x"
type textarea "9/8"
type textarea "x"
type textarea "9/8/"
type textarea "x"
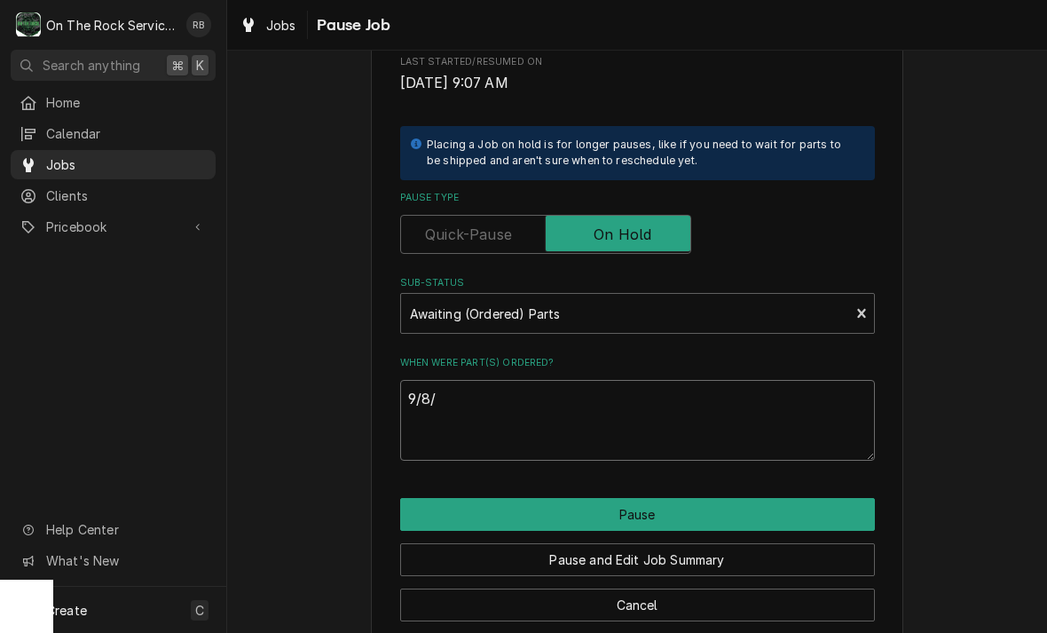
type textarea "9/8/2"
type textarea "x"
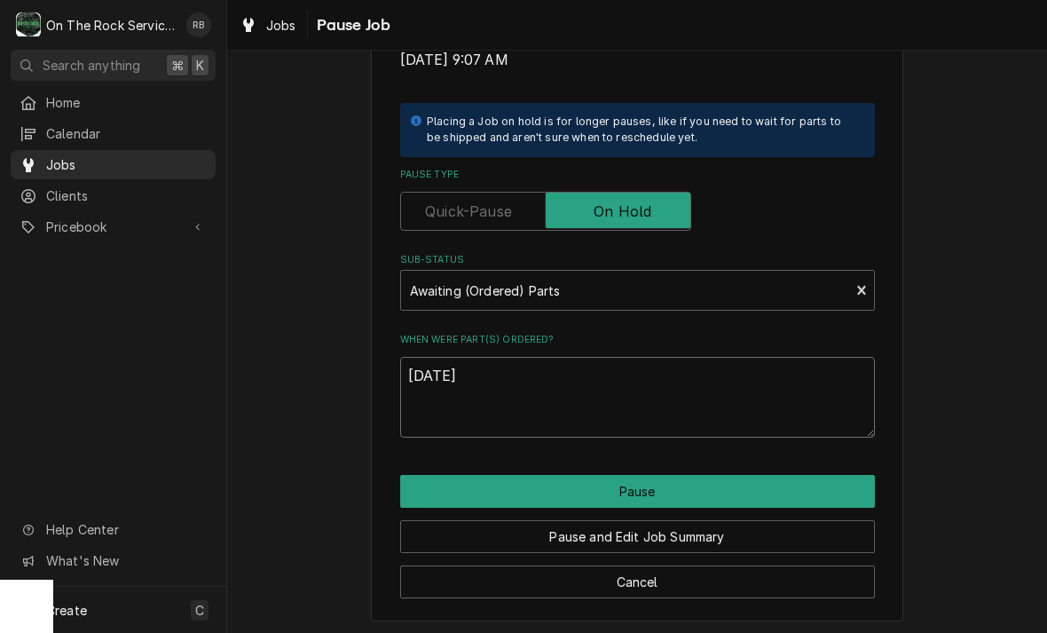
scroll to position [357, 0]
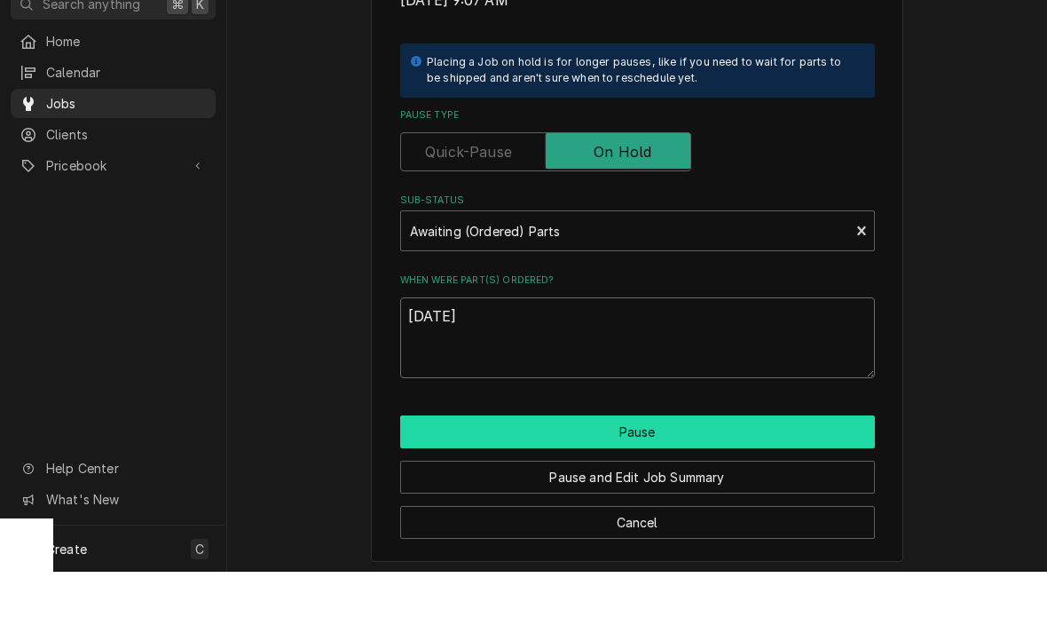
type textarea "[DATE]"
click at [809, 476] on button "Pause" at bounding box center [637, 492] width 475 height 33
type textarea "x"
